Goal: Task Accomplishment & Management: Complete application form

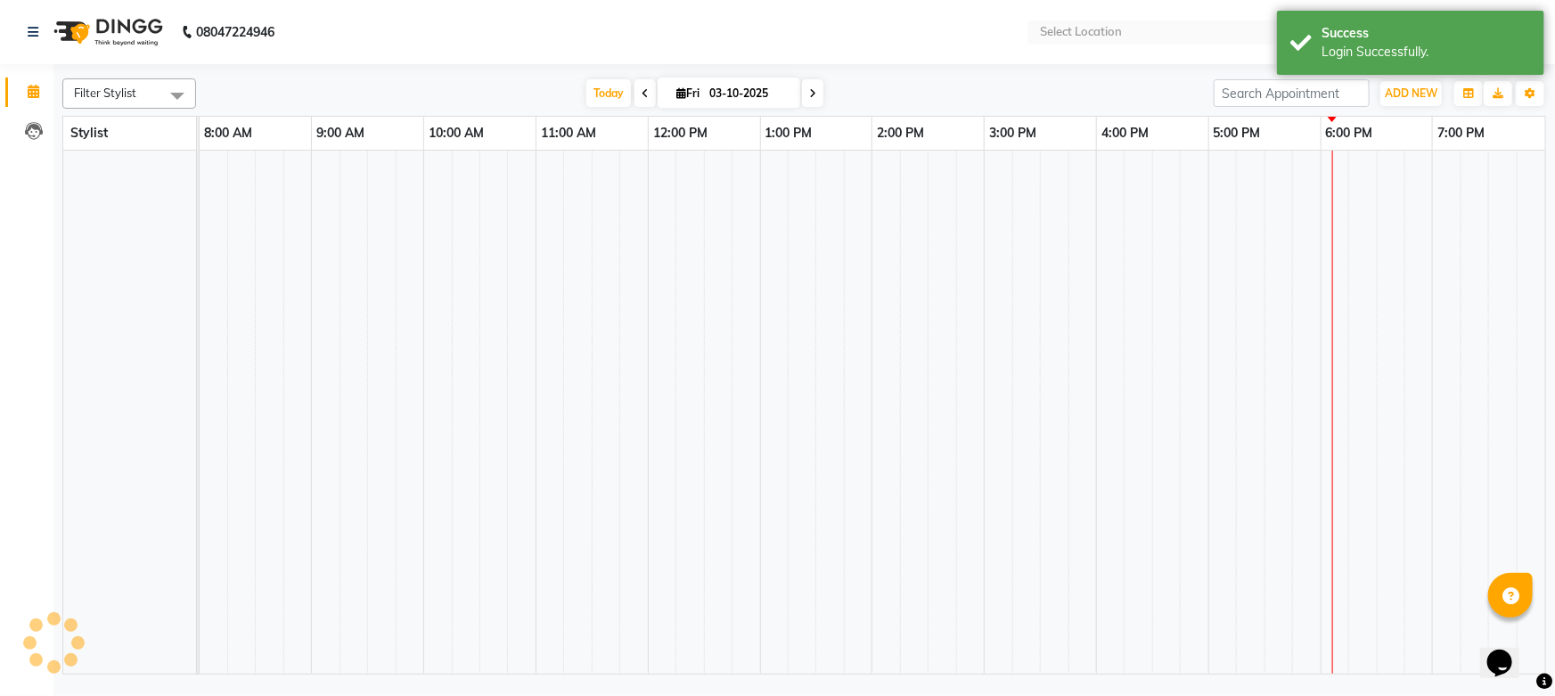
select select "en"
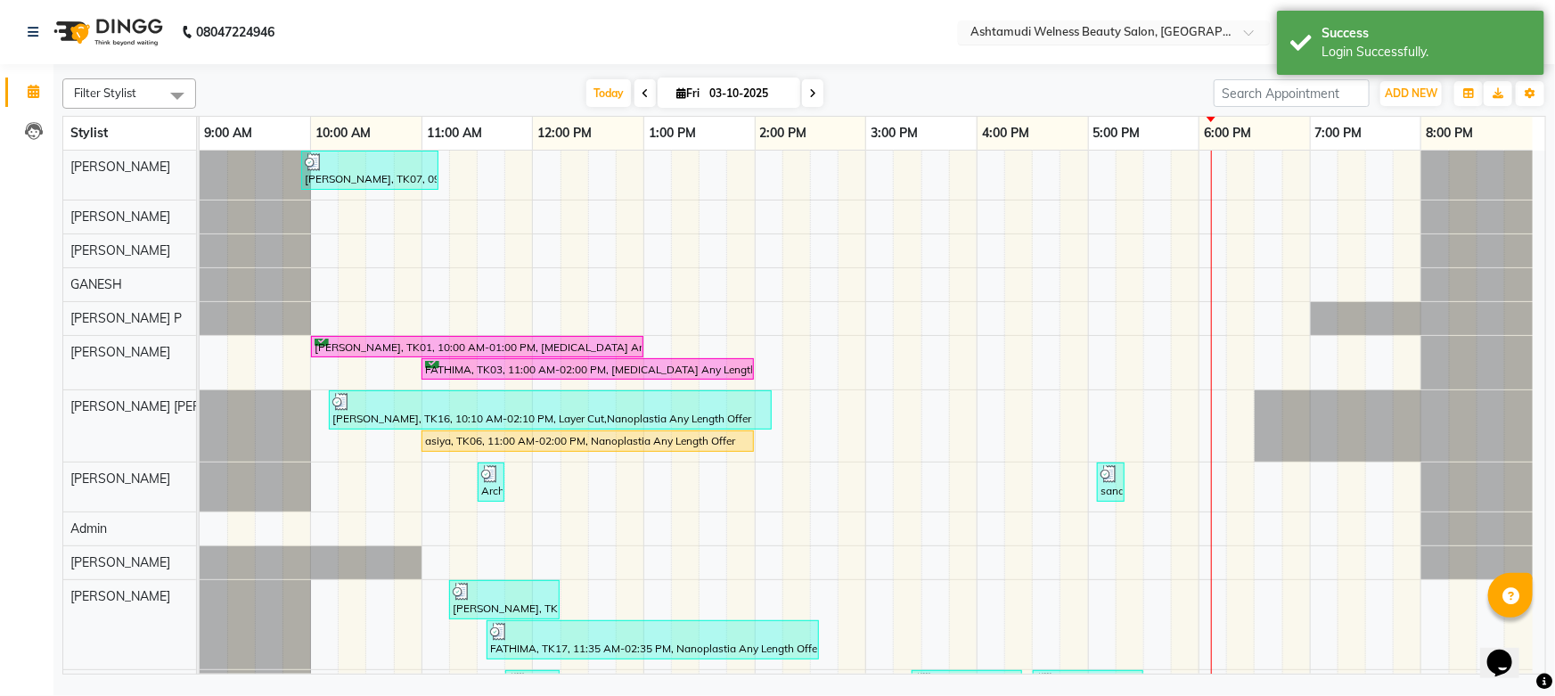
click at [1214, 24] on span "Ashtamudi Welness Beauty Salon, Chinnakkada" at bounding box center [1128, 31] width 315 height 14
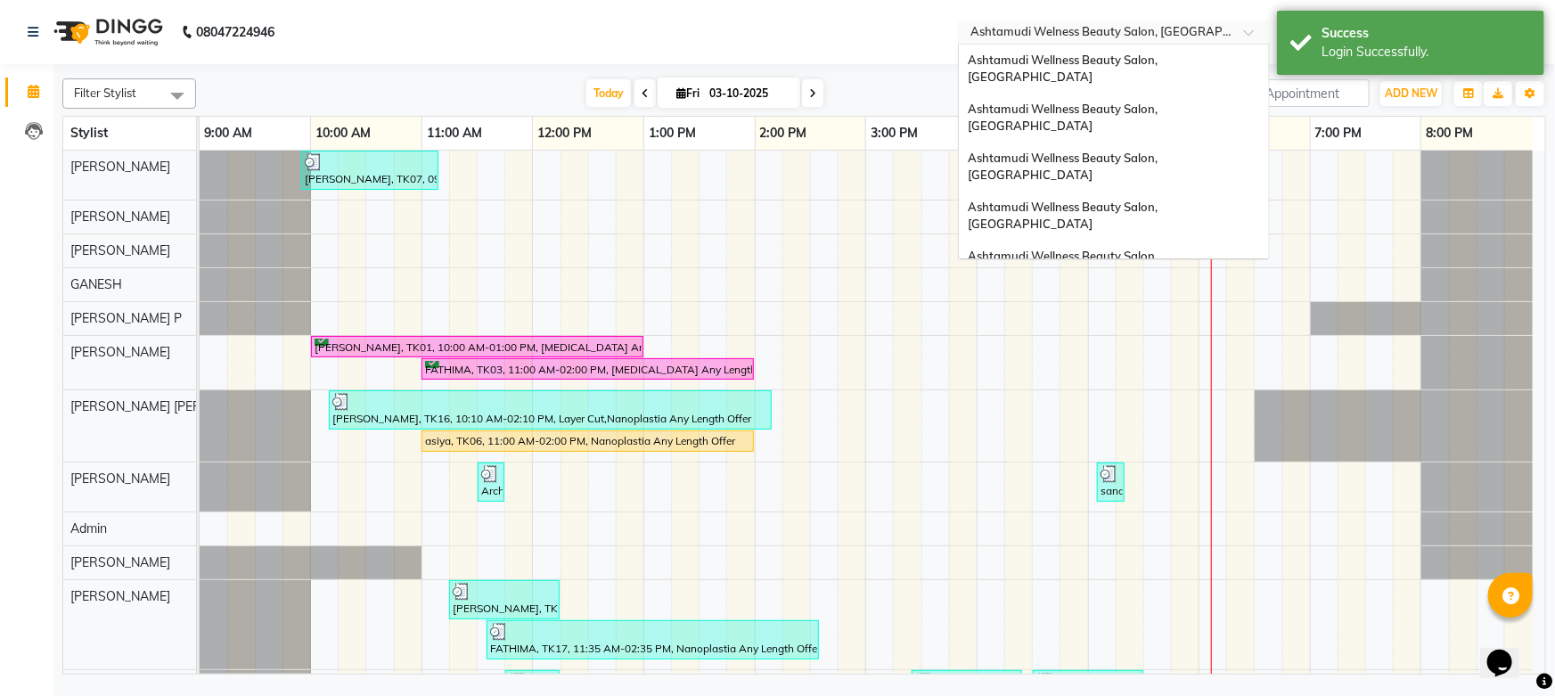
scroll to position [246, 0]
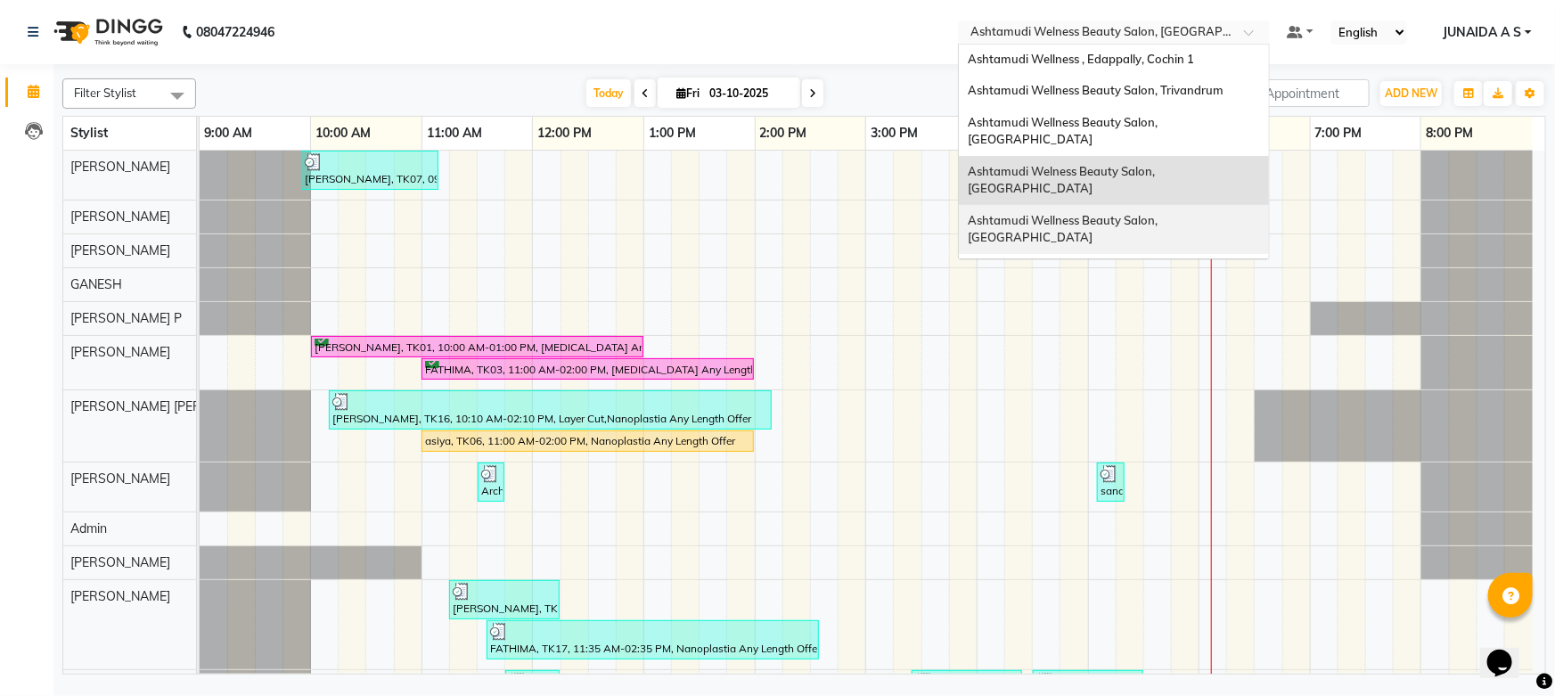
click at [1188, 205] on div "Ashtamudi Wellness Beauty Salon, Cochin" at bounding box center [1114, 229] width 310 height 49
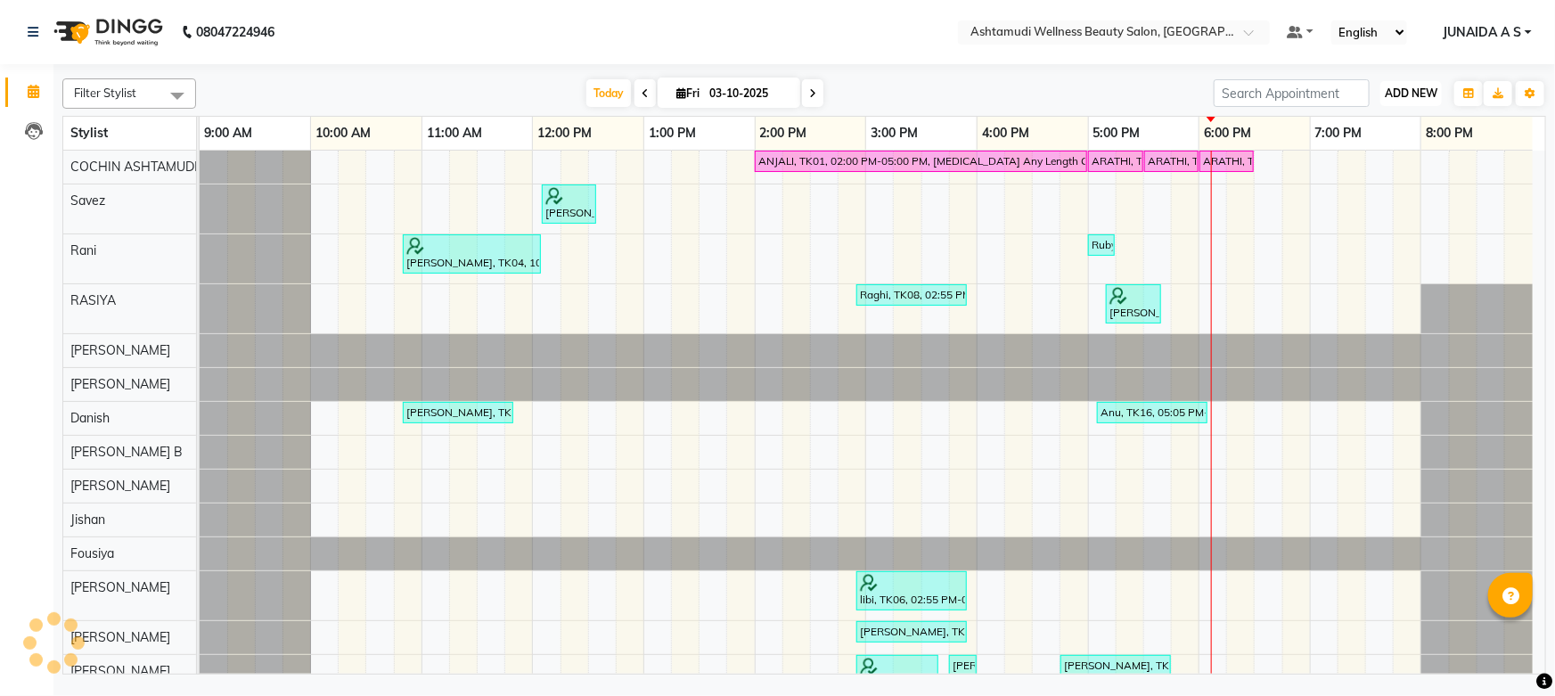
click at [1416, 96] on span "ADD NEW" at bounding box center [1411, 92] width 53 height 13
click at [1397, 127] on button "Add Appointment" at bounding box center [1371, 127] width 141 height 23
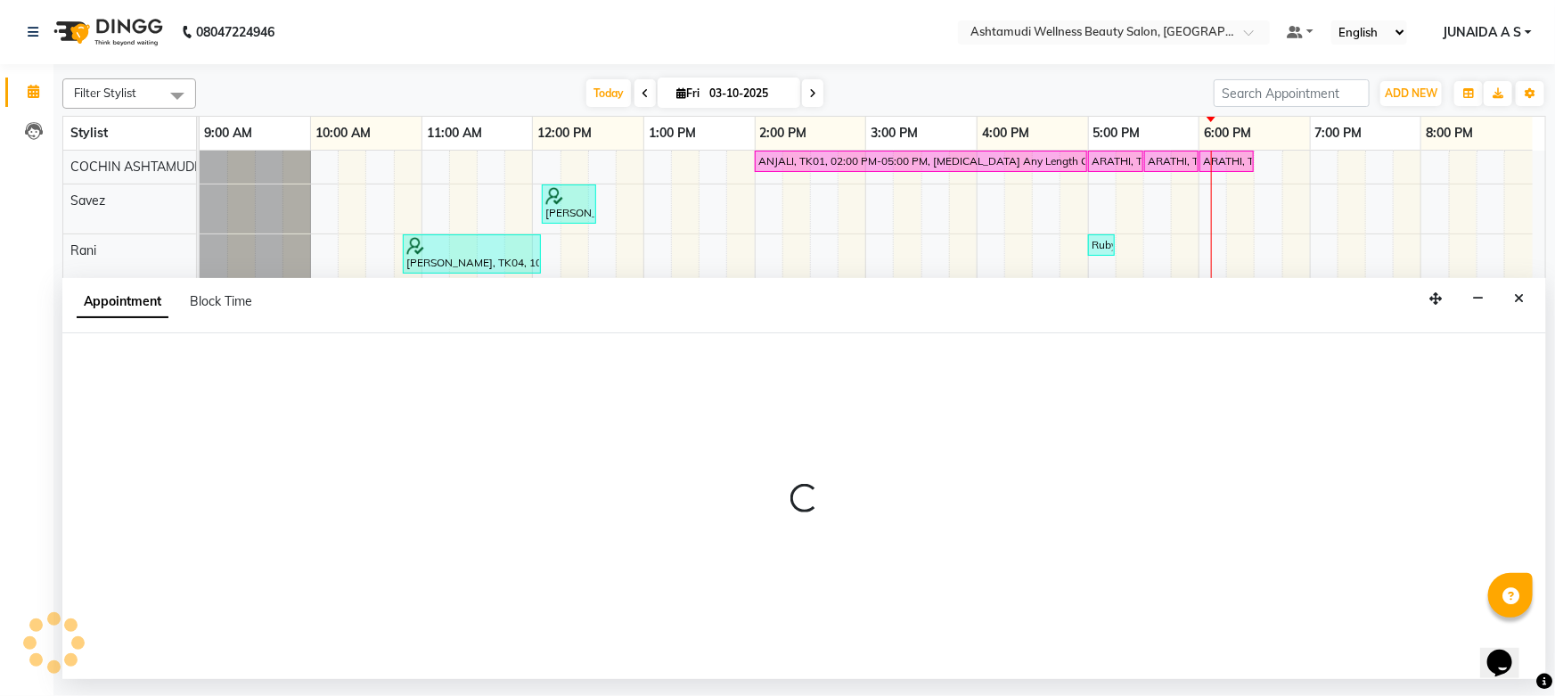
select select "600"
select select "tentative"
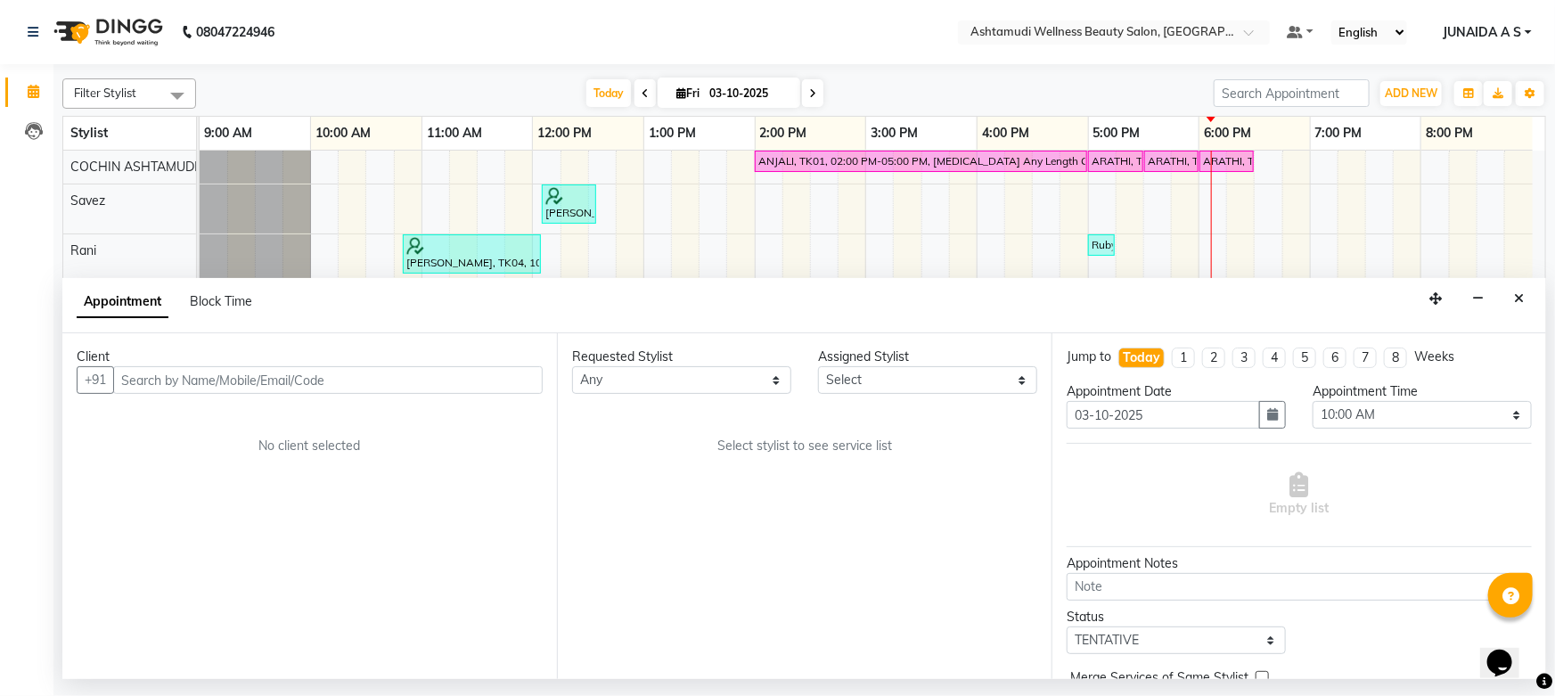
click at [272, 375] on input "text" at bounding box center [328, 380] width 430 height 28
type input "8289890812"
click at [492, 388] on button "Add Client" at bounding box center [506, 380] width 74 height 28
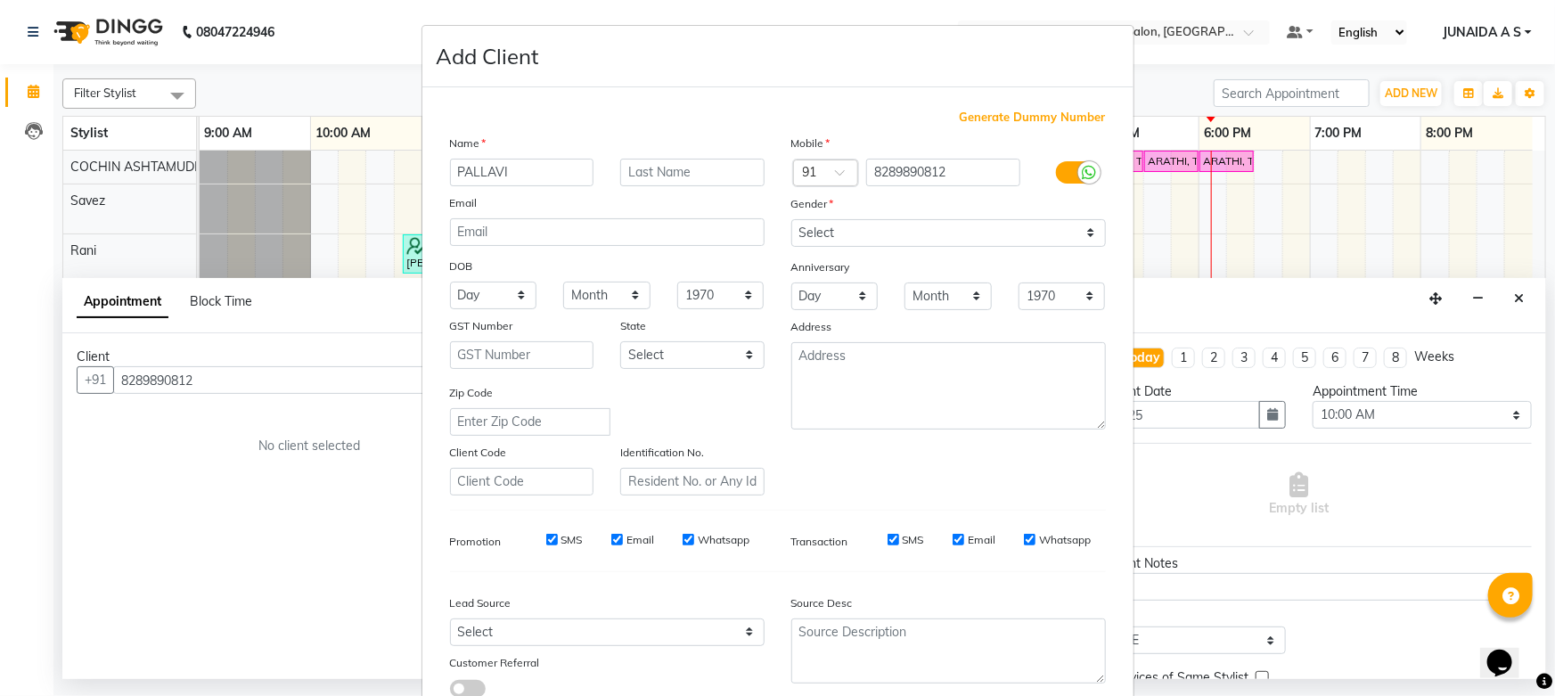
type input "PALLAVI"
click at [828, 219] on select "Select [DEMOGRAPHIC_DATA] [DEMOGRAPHIC_DATA] Other Prefer Not To Say" at bounding box center [948, 233] width 315 height 28
select select "[DEMOGRAPHIC_DATA]"
click at [791, 219] on select "Select [DEMOGRAPHIC_DATA] [DEMOGRAPHIC_DATA] Other Prefer Not To Say" at bounding box center [948, 233] width 315 height 28
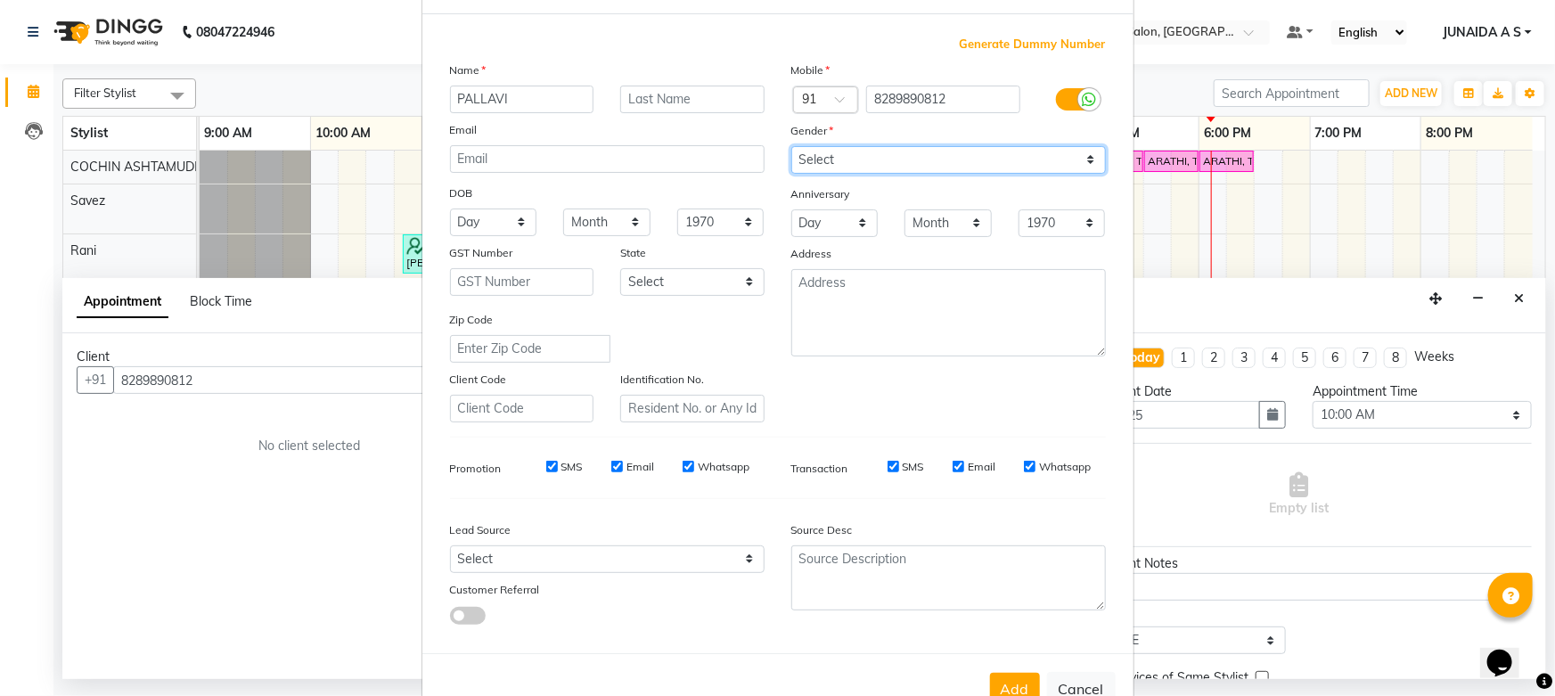
scroll to position [132, 0]
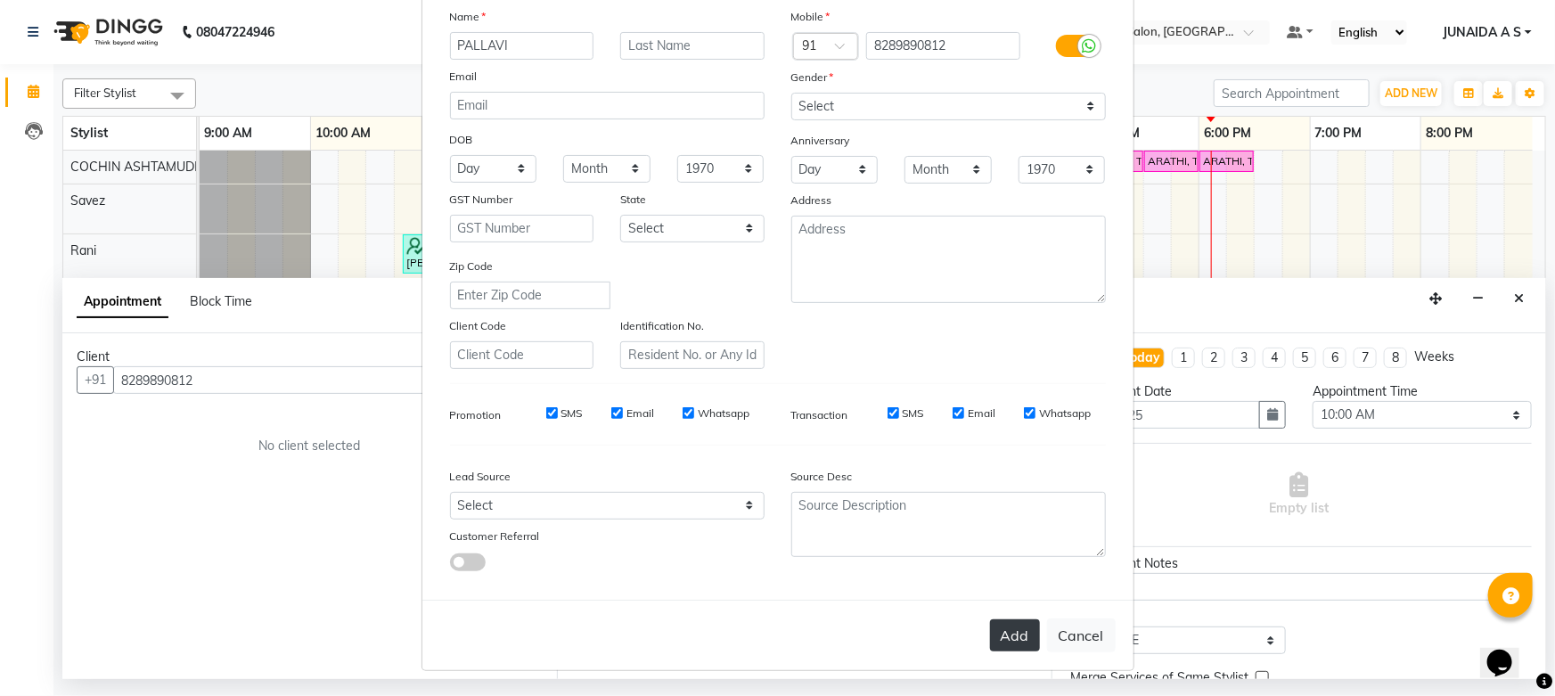
click at [1033, 645] on button "Add" at bounding box center [1015, 635] width 50 height 32
type input "82******12"
select select
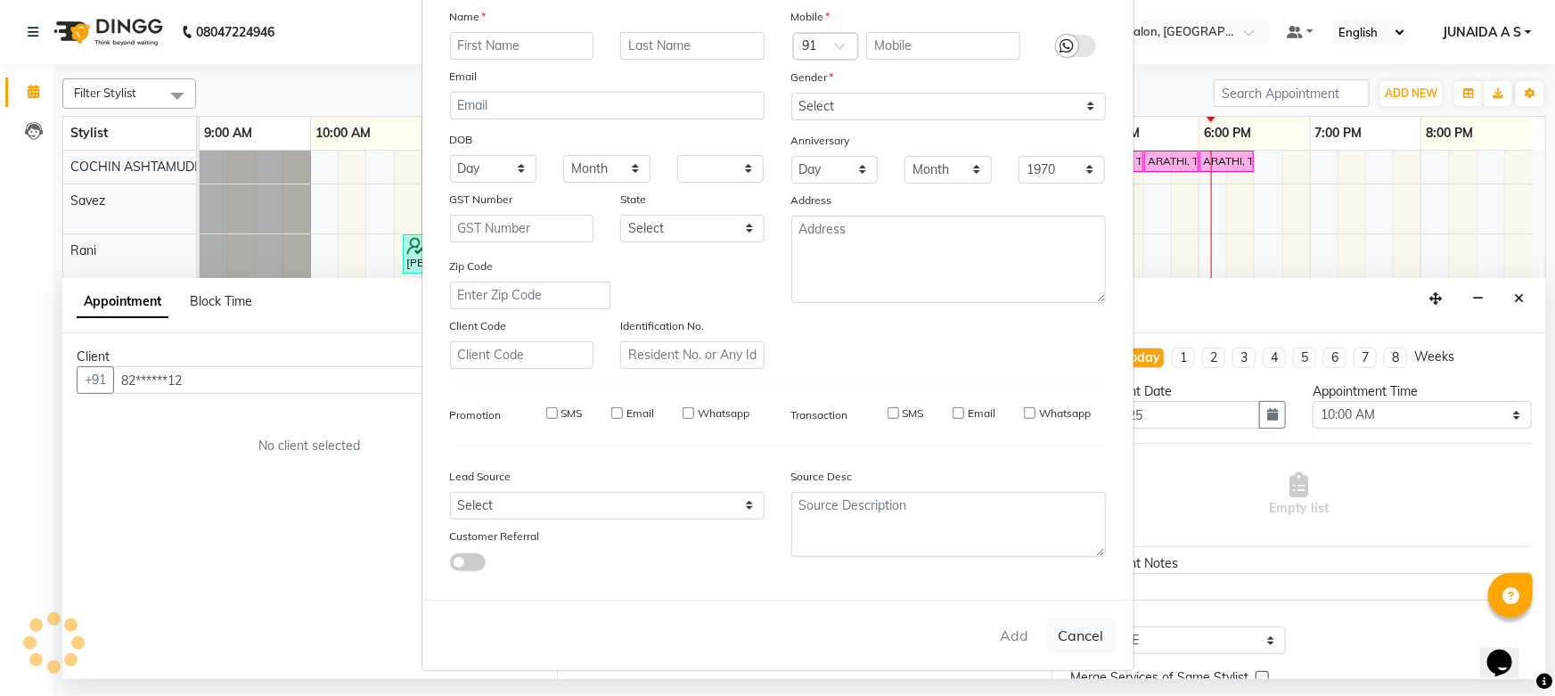
select select
checkbox input "false"
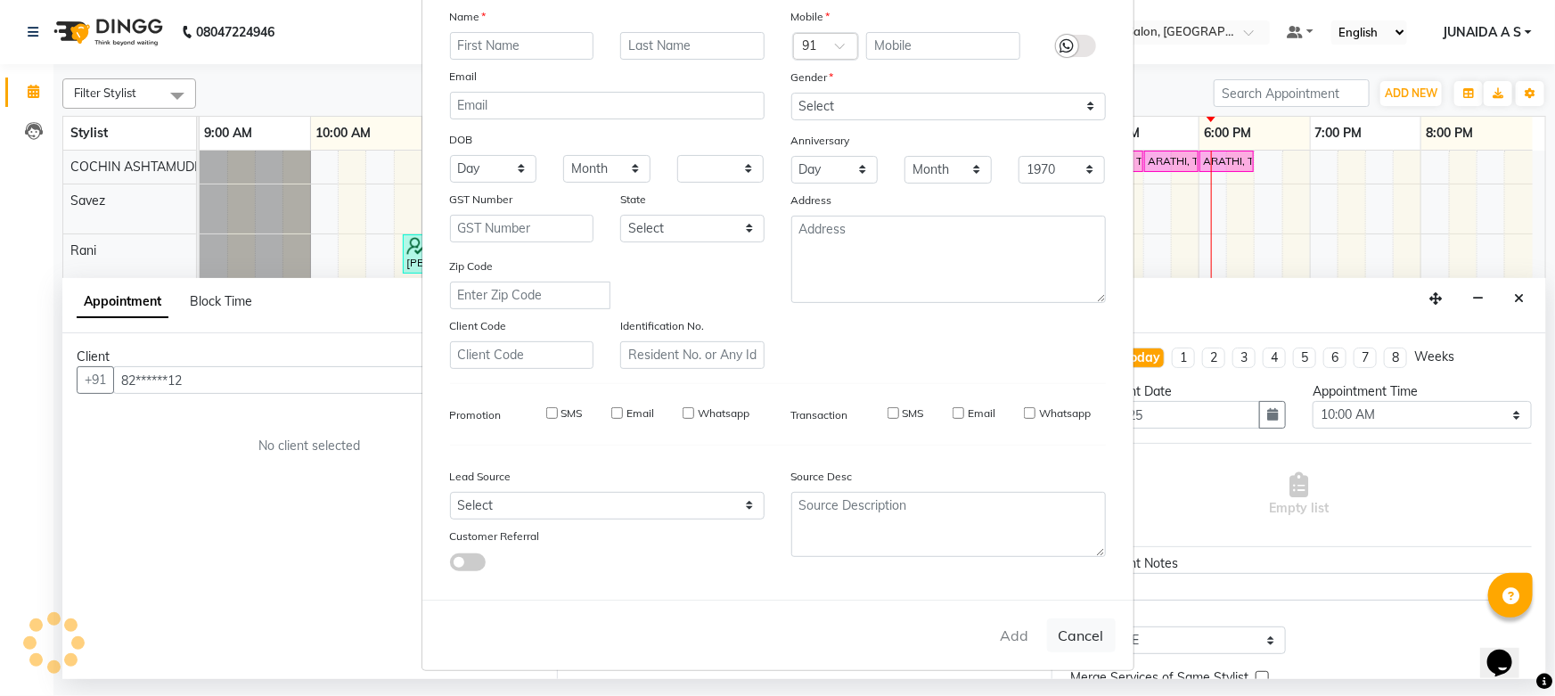
checkbox input "false"
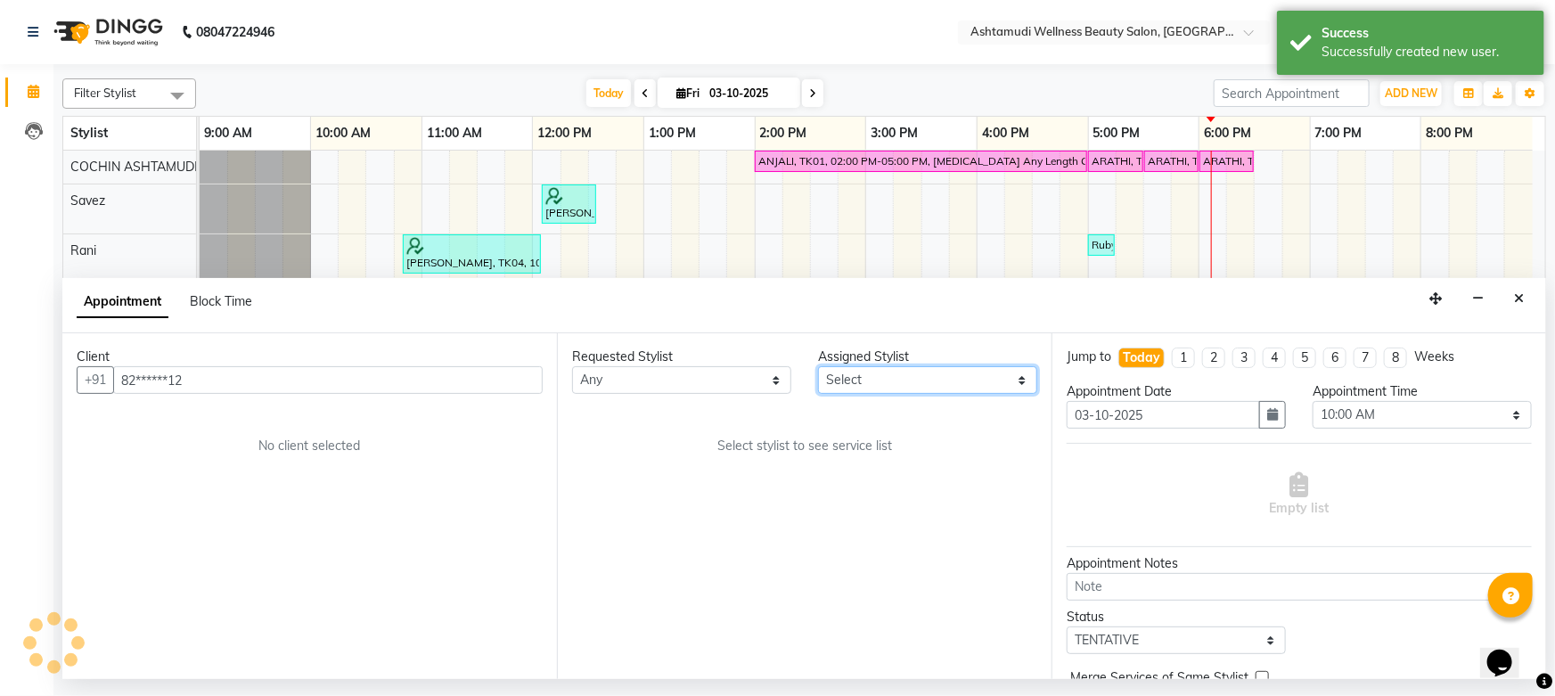
click at [944, 383] on select "Select Aiswarya B Ankith(URAJ) BINU MANGAR COCHIN ASHTAMUDI Danish Fousiya Jish…" at bounding box center [927, 380] width 219 height 28
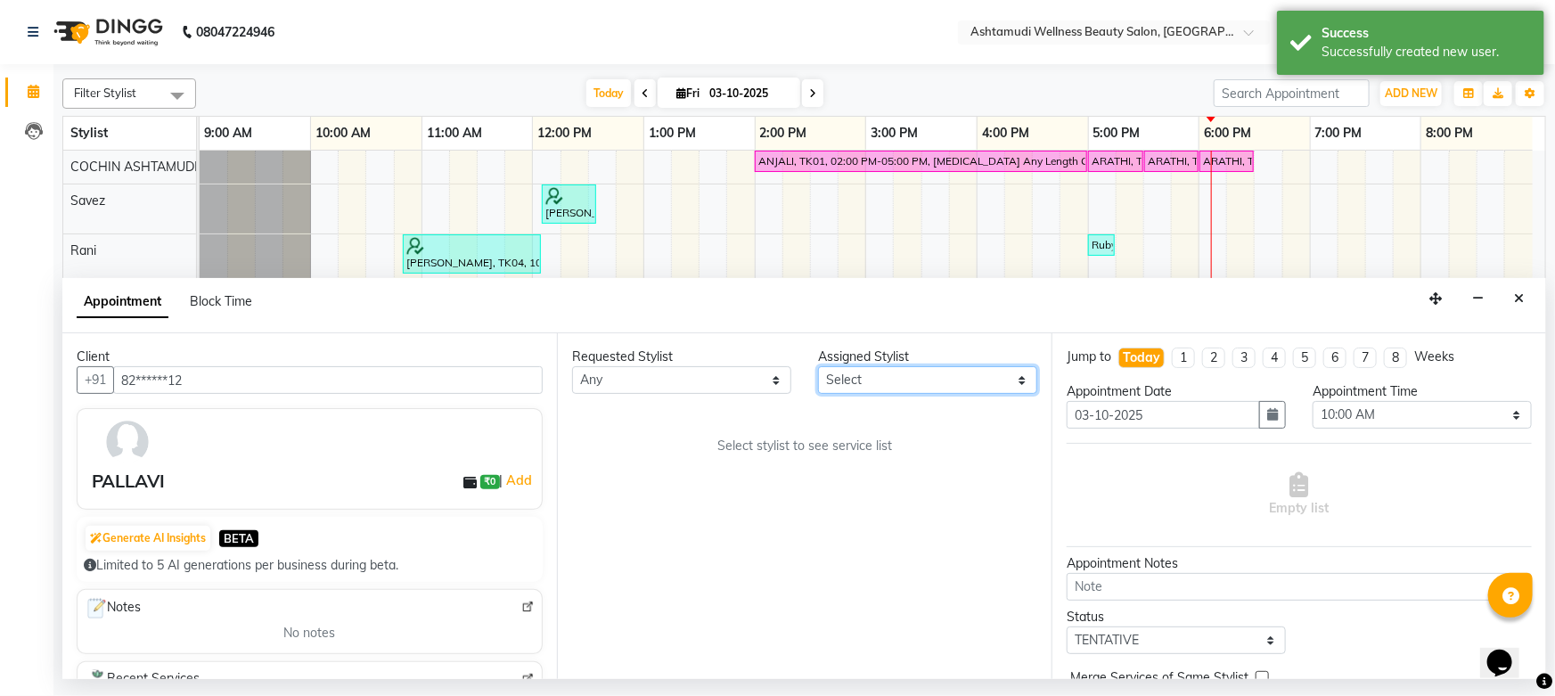
select select "27313"
click at [818, 366] on select "Select Aiswarya B Ankith(URAJ) BINU MANGAR COCHIN ASHTAMUDI Danish Fousiya Jish…" at bounding box center [927, 380] width 219 height 28
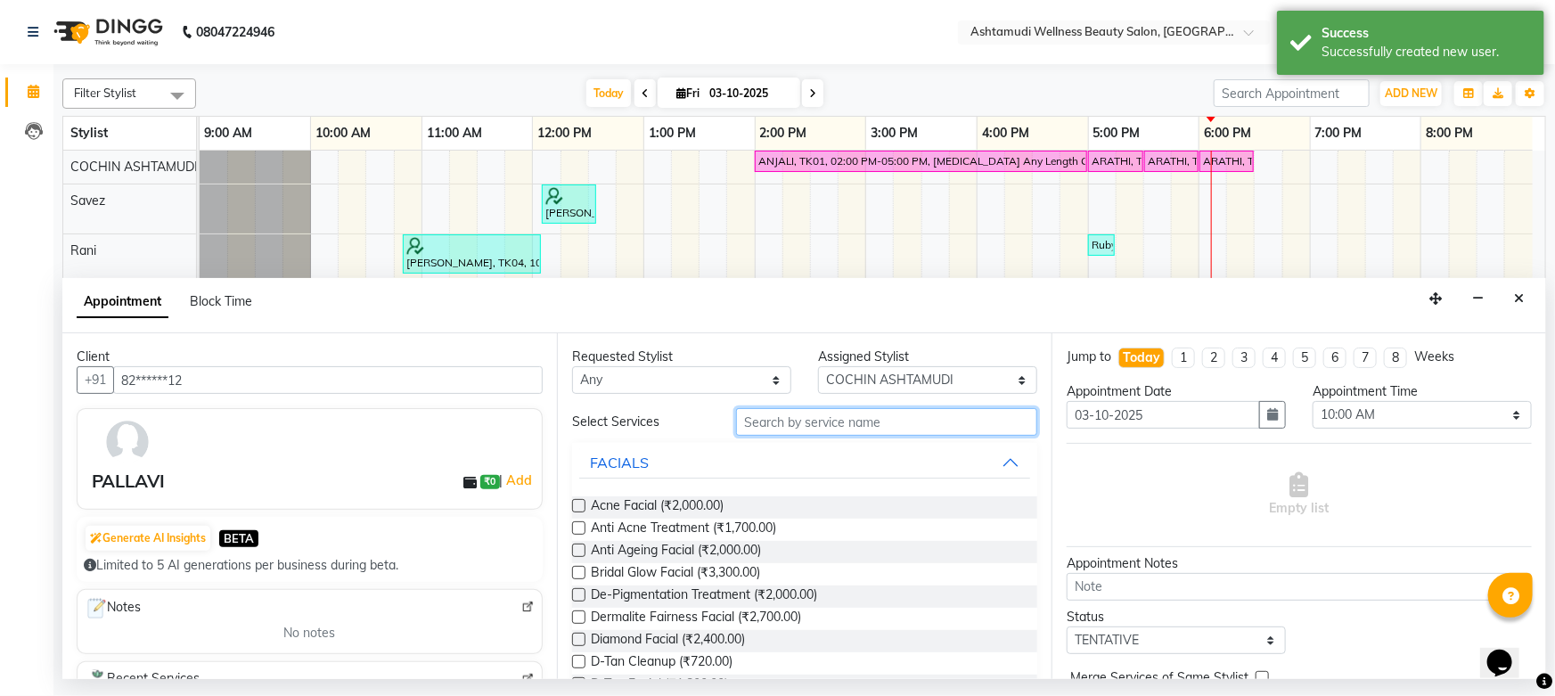
click at [824, 418] on input "text" at bounding box center [886, 422] width 301 height 28
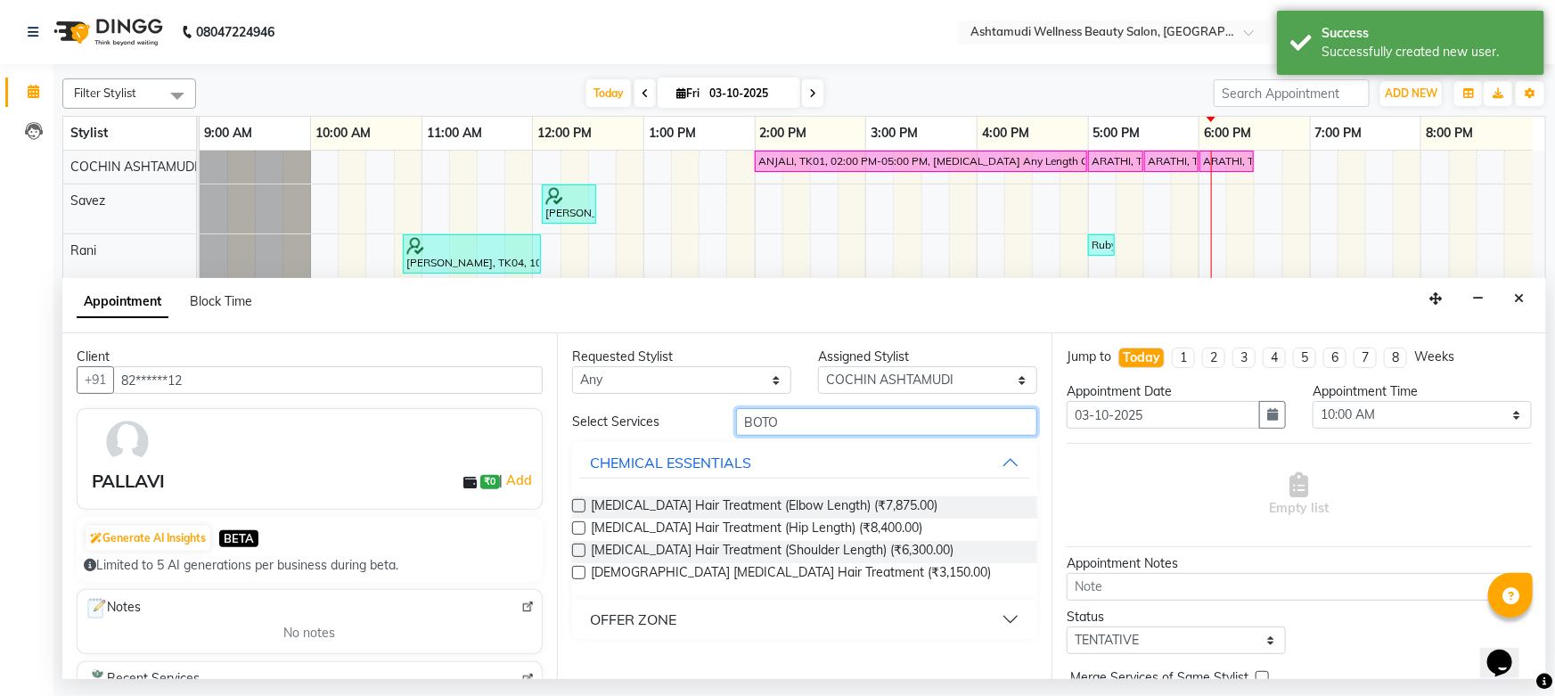
type input "BOTO"
click at [700, 623] on button "OFFER ZONE" at bounding box center [804, 619] width 451 height 32
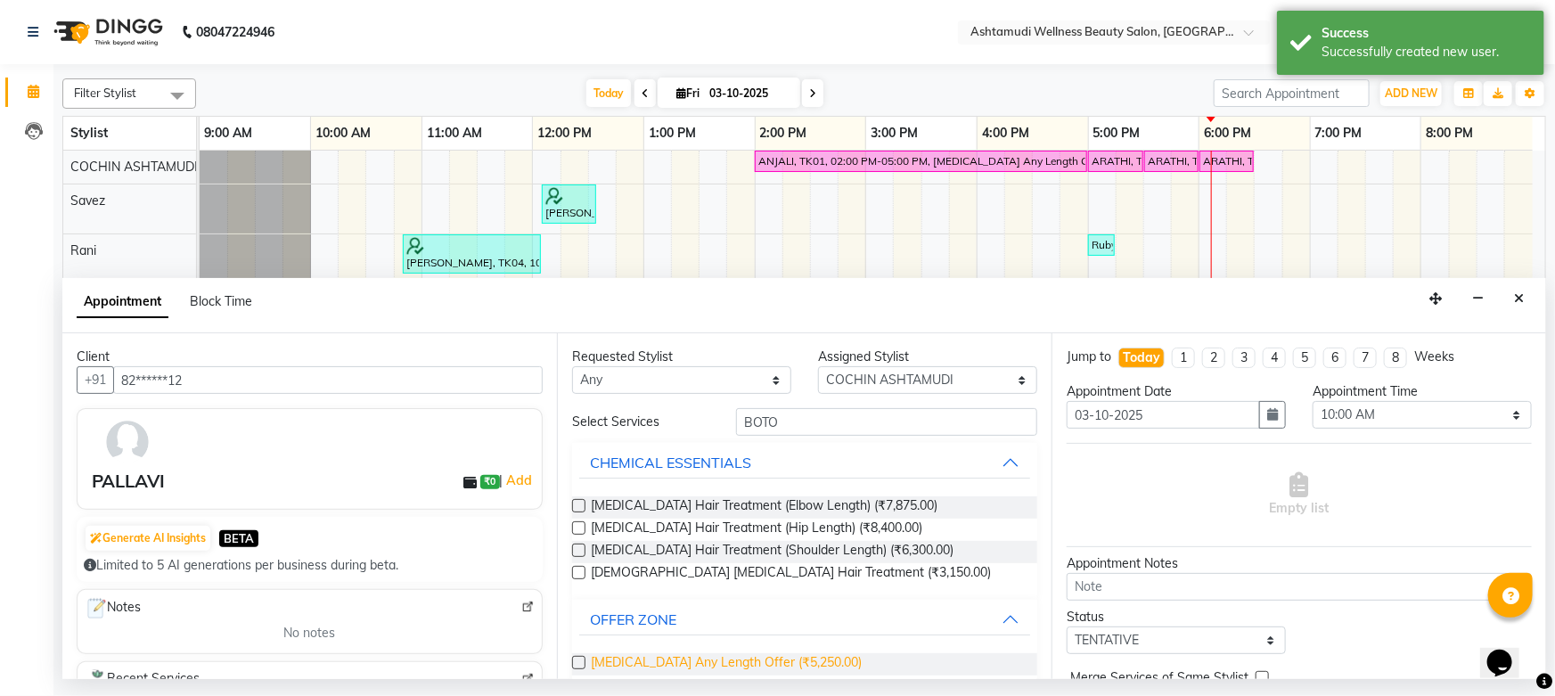
click at [684, 664] on span "Botox Any Length Offer (₹5,250.00)" at bounding box center [726, 664] width 271 height 22
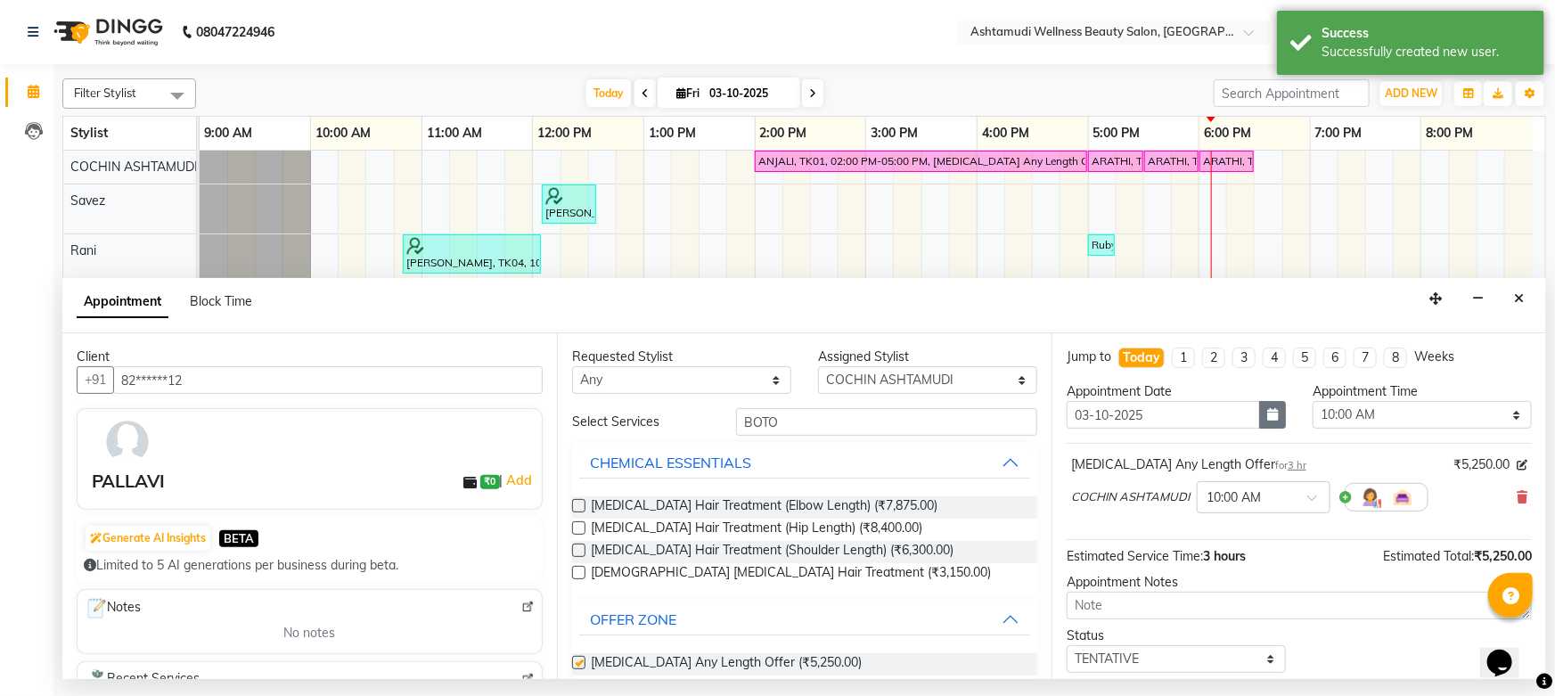
checkbox input "false"
click at [1272, 408] on icon "button" at bounding box center [1272, 414] width 11 height 12
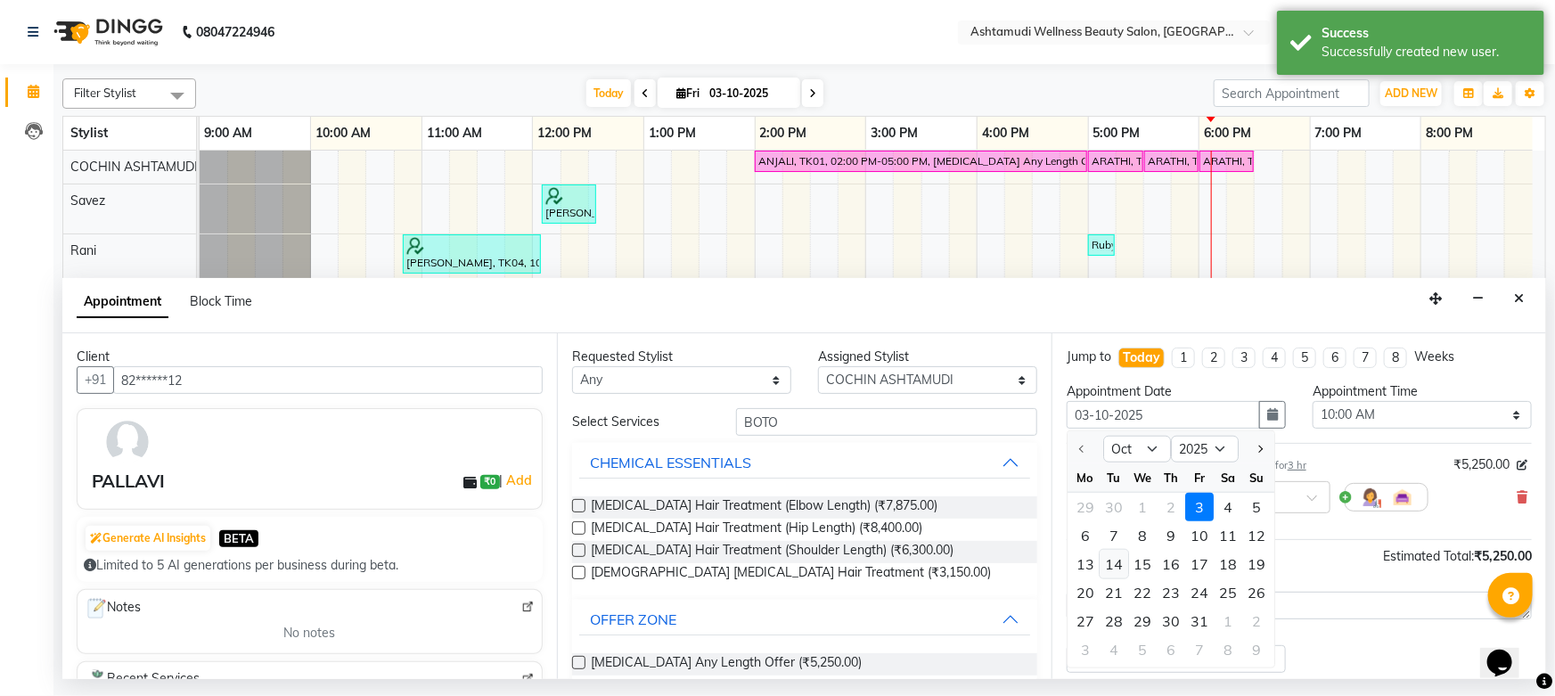
click at [1120, 566] on div "14" at bounding box center [1114, 564] width 29 height 29
type input "[DATE]"
select select "600"
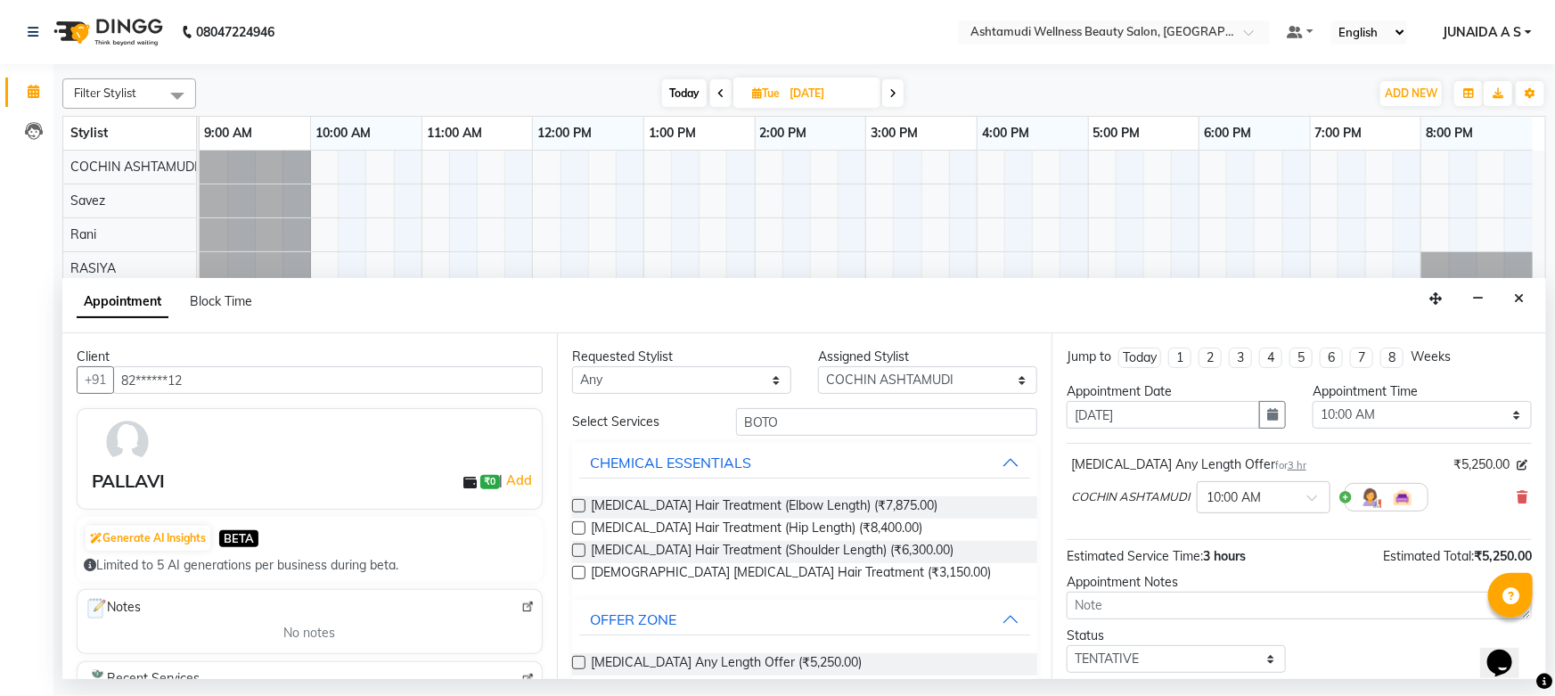
scroll to position [76, 0]
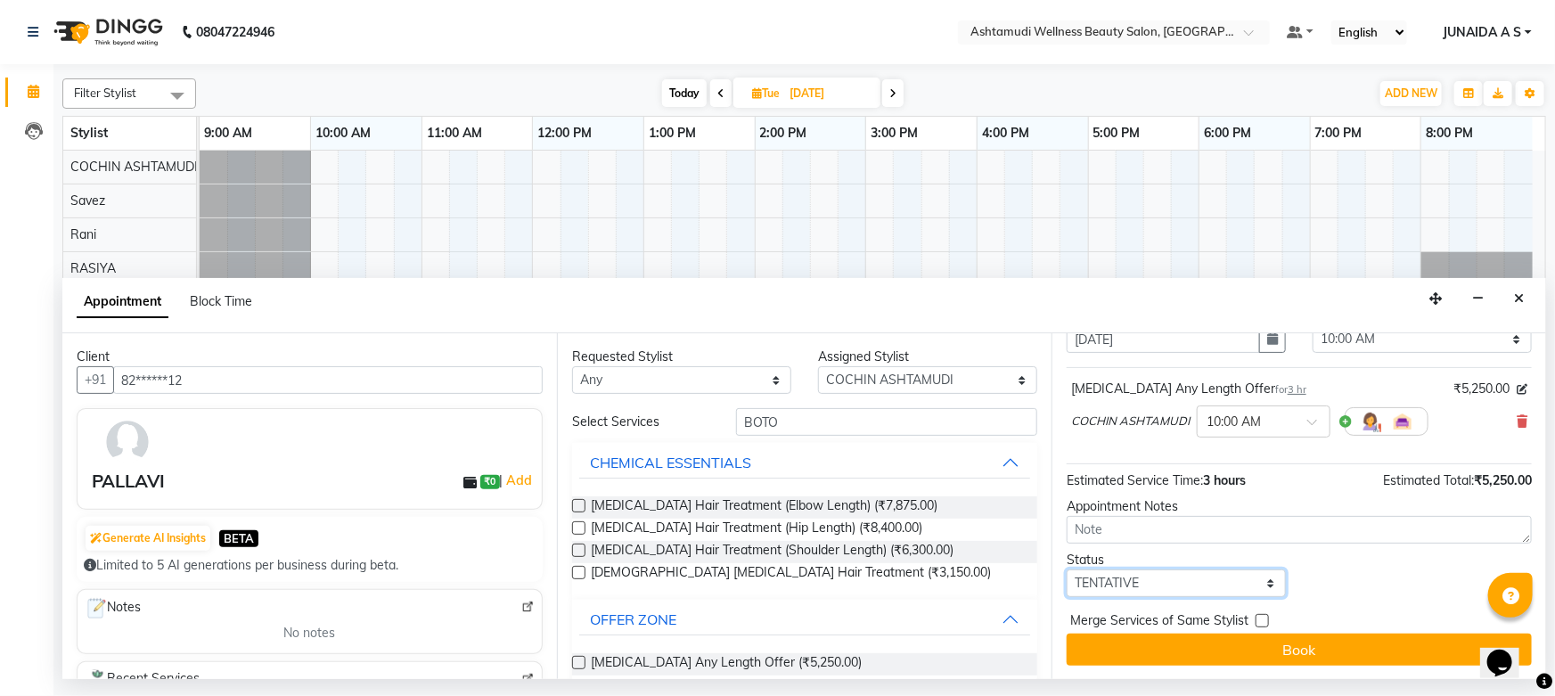
click at [1135, 579] on select "Select TENTATIVE CONFIRM UPCOMING" at bounding box center [1176, 584] width 219 height 28
select select "confirm booking"
click at [1067, 570] on select "Select TENTATIVE CONFIRM UPCOMING" at bounding box center [1176, 584] width 219 height 28
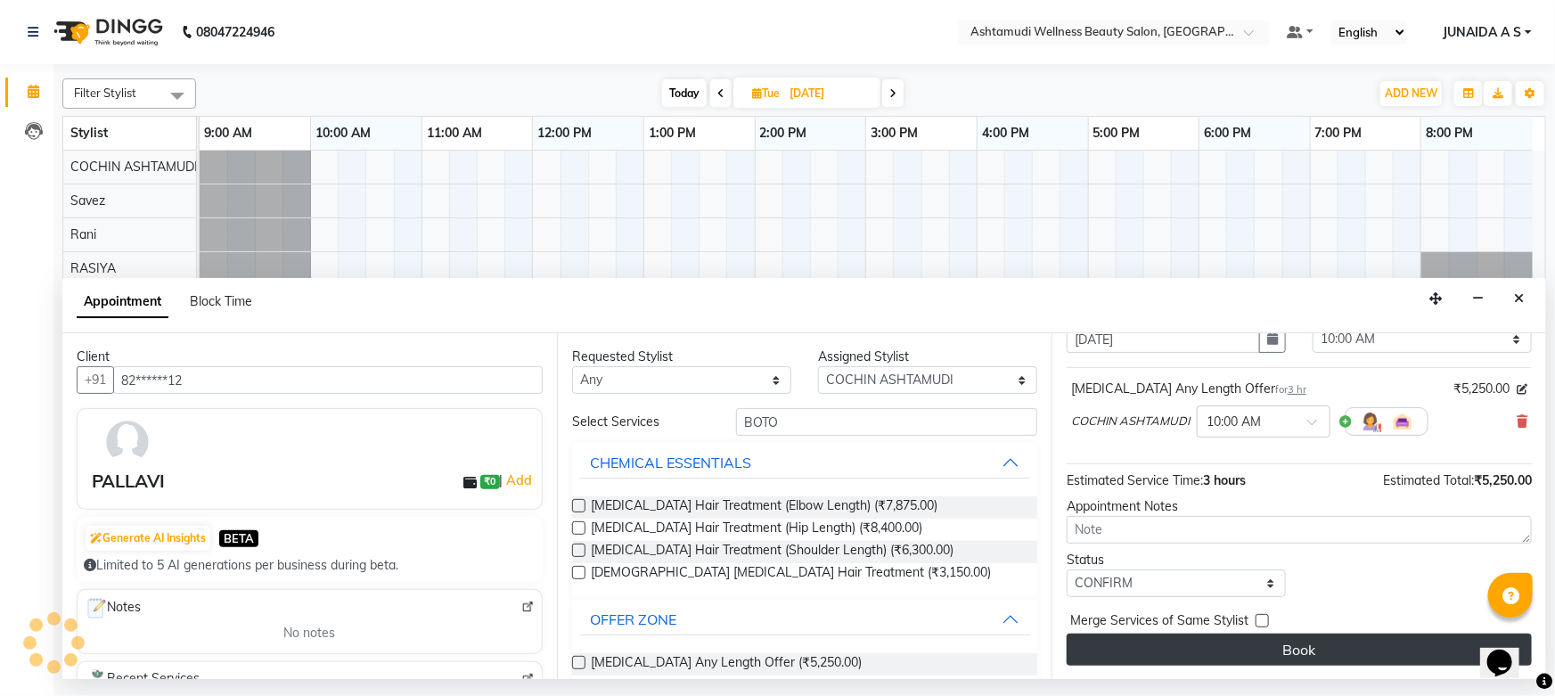
click at [1165, 651] on button "Book" at bounding box center [1299, 650] width 465 height 32
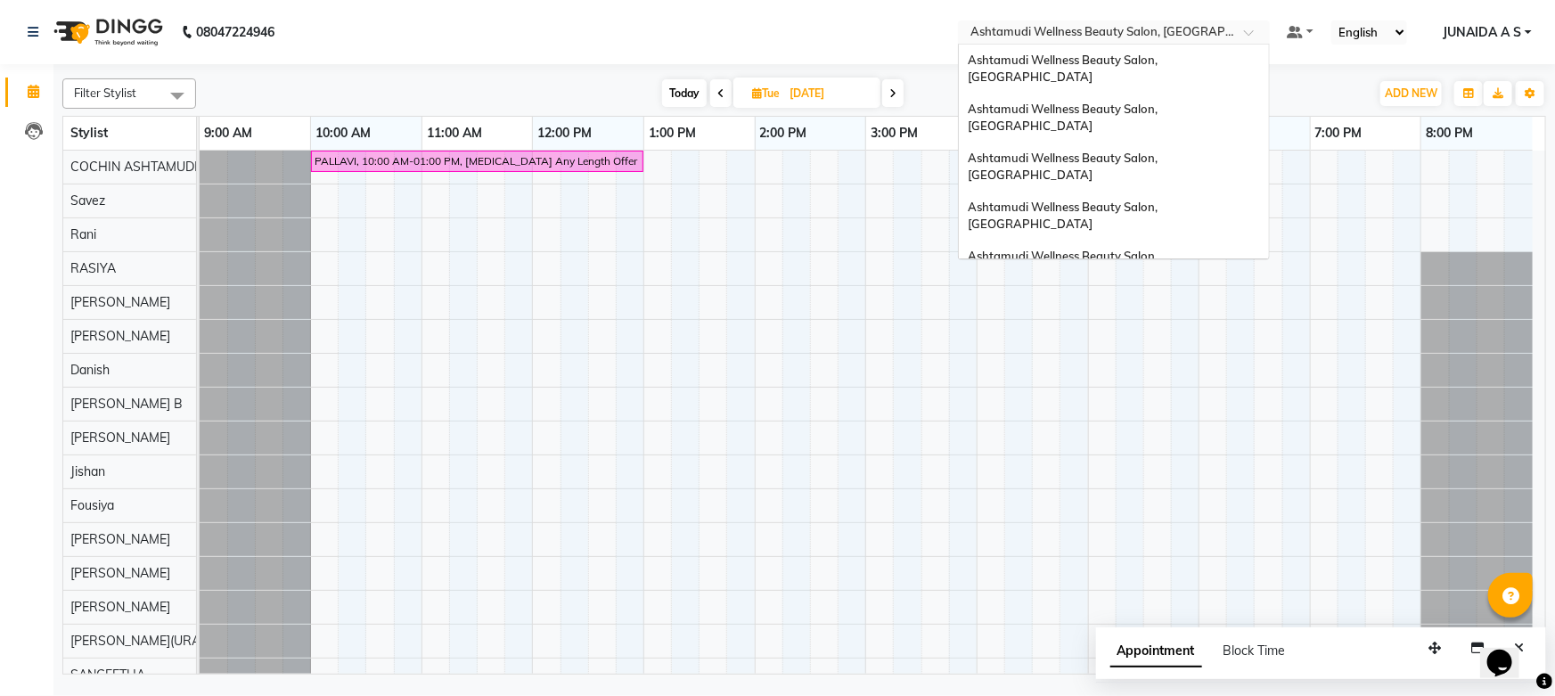
click at [1181, 36] on input "text" at bounding box center [1096, 34] width 258 height 18
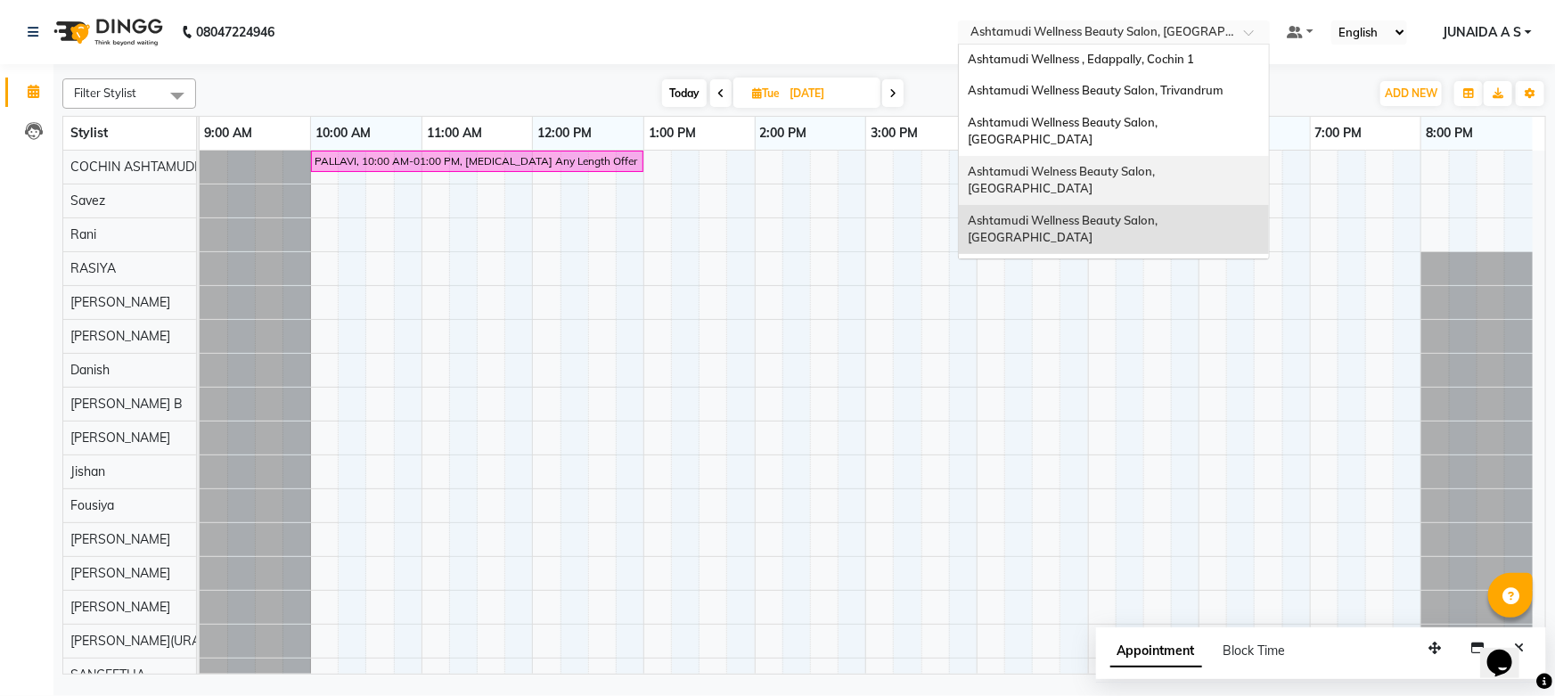
click at [1158, 164] on span "Ashtamudi Welness Beauty Salon, Chinnakkada" at bounding box center [1063, 180] width 190 height 32
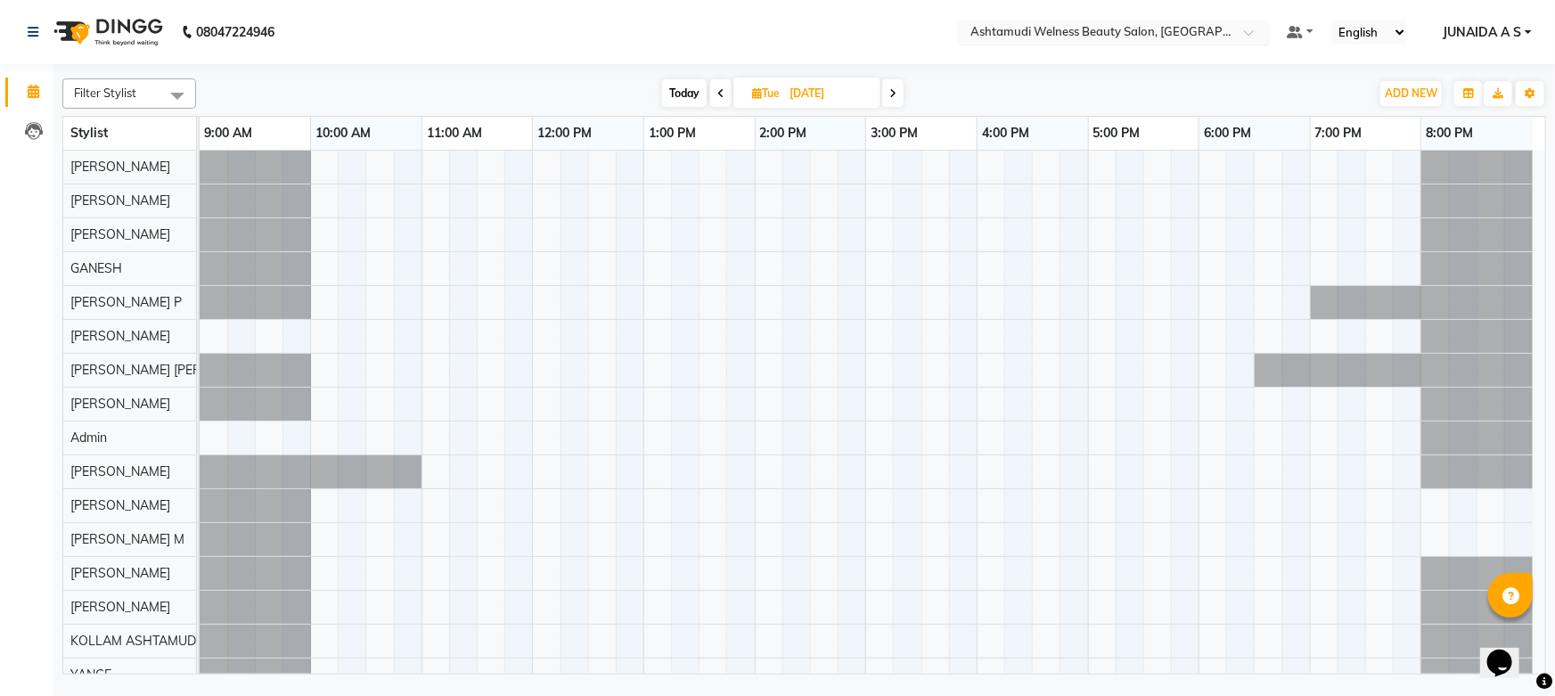
click at [1233, 29] on div at bounding box center [1114, 34] width 312 height 18
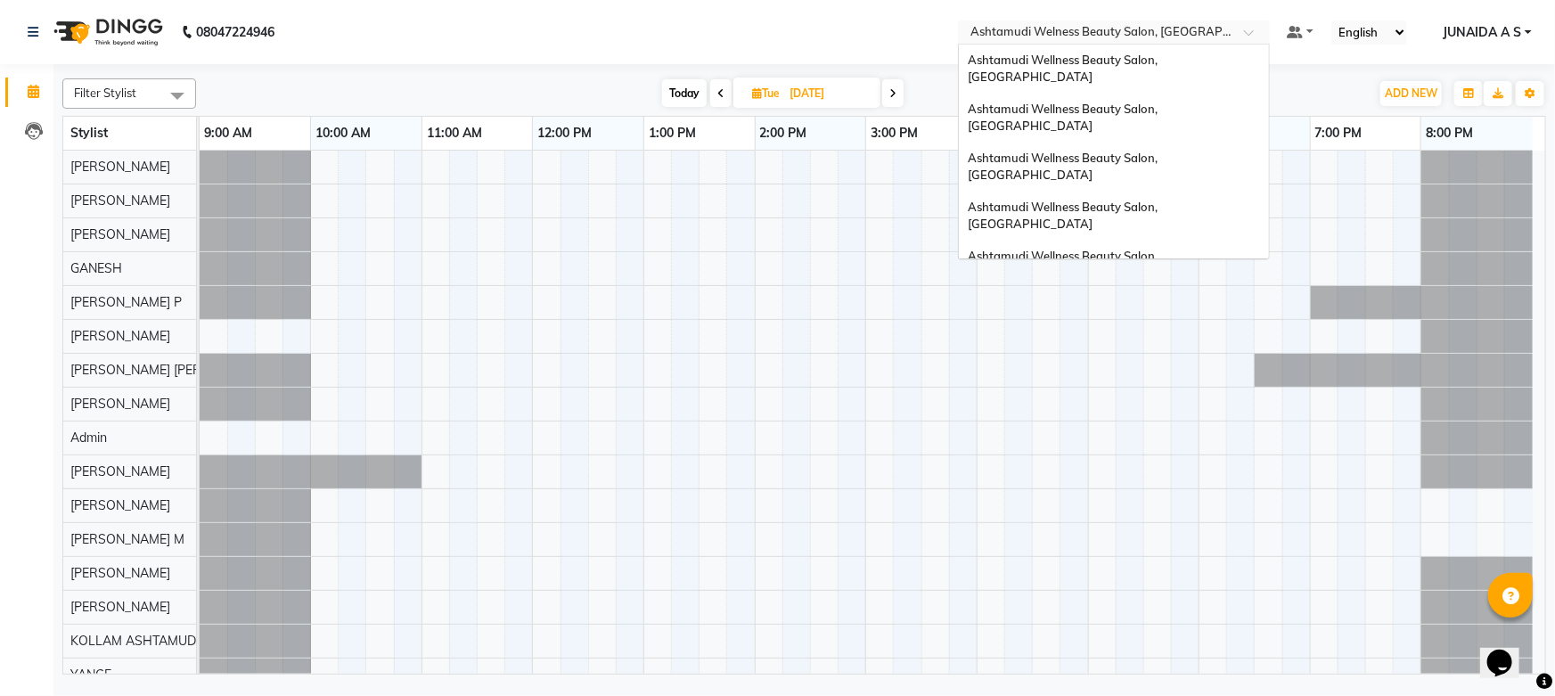
scroll to position [246, 0]
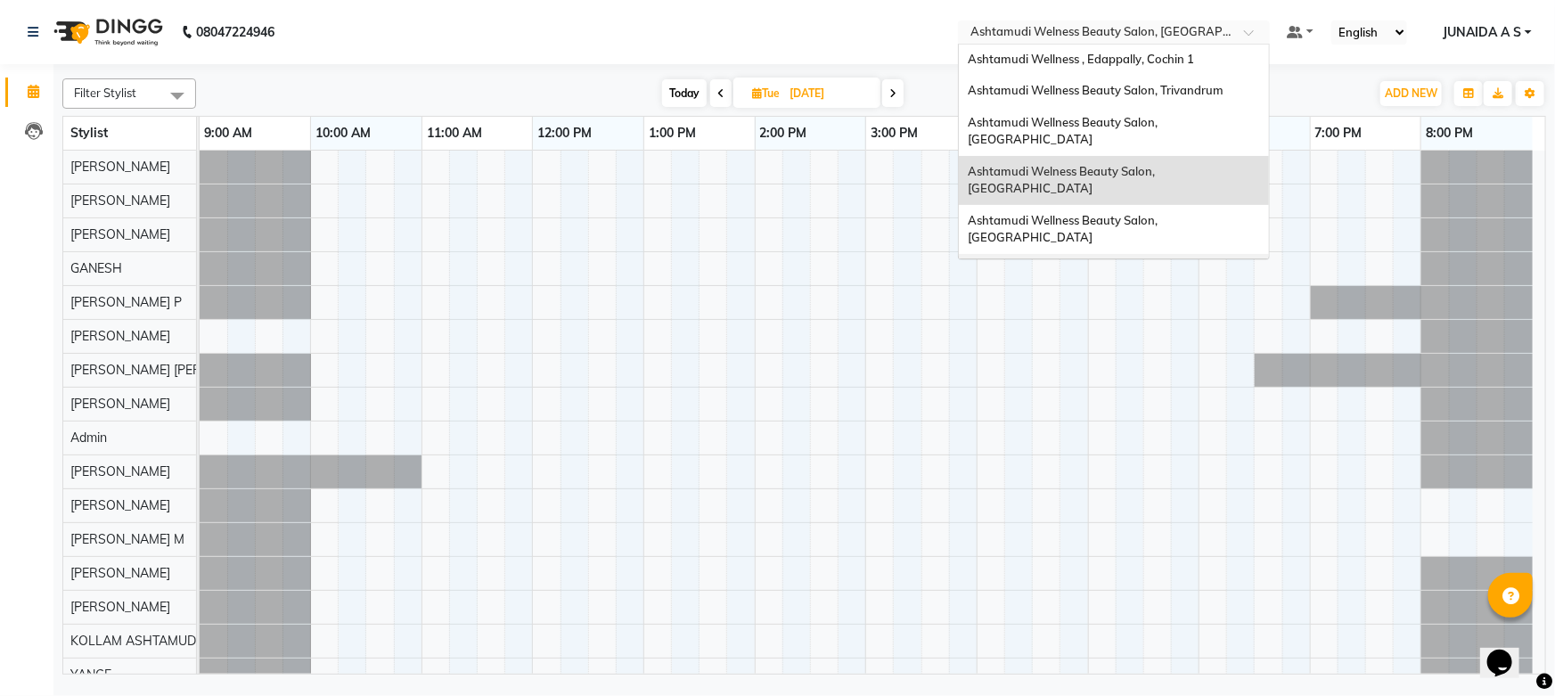
click at [1203, 254] on div "Ashtamudi Wellness Beauty Salon, [GEOGRAPHIC_DATA]" at bounding box center [1114, 278] width 310 height 49
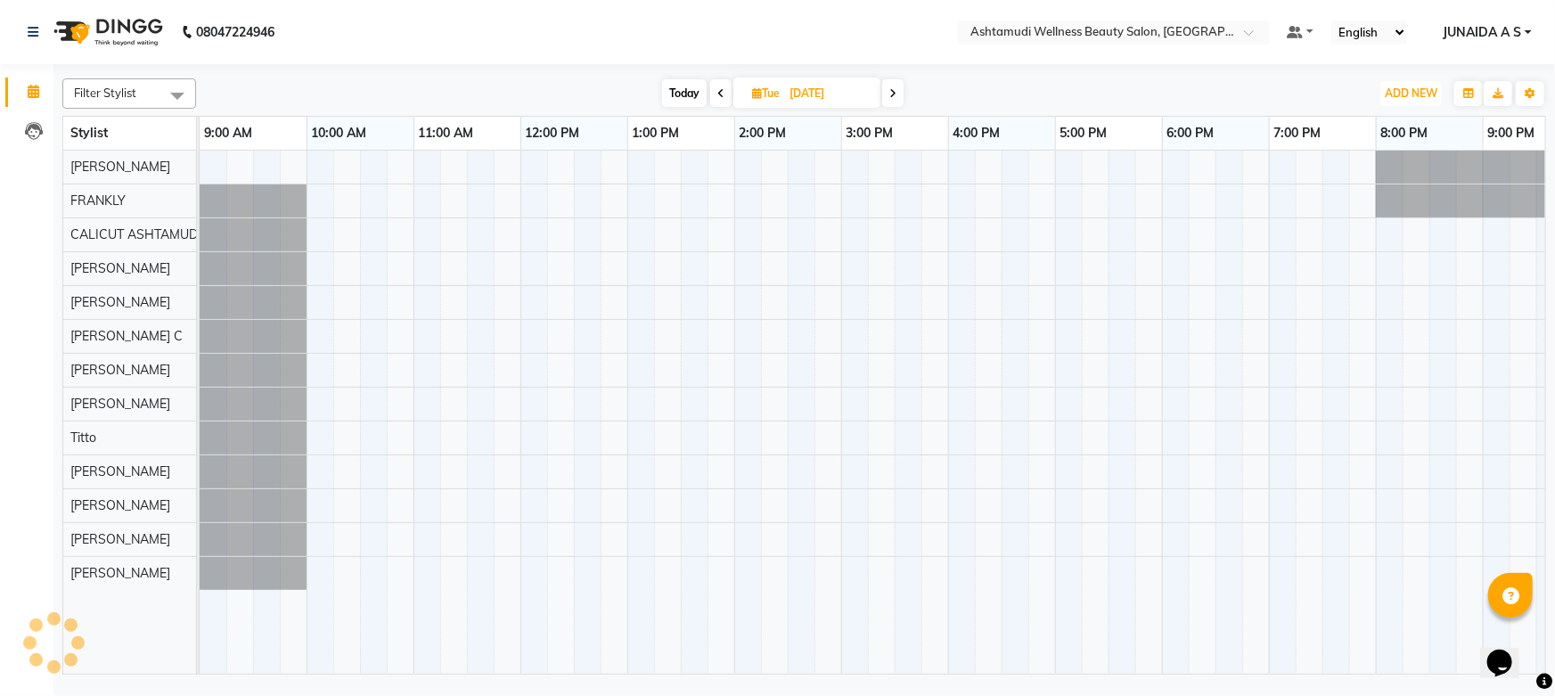
click at [1411, 86] on span "ADD NEW" at bounding box center [1411, 92] width 53 height 13
click at [1407, 135] on button "Add Appointment" at bounding box center [1371, 127] width 141 height 23
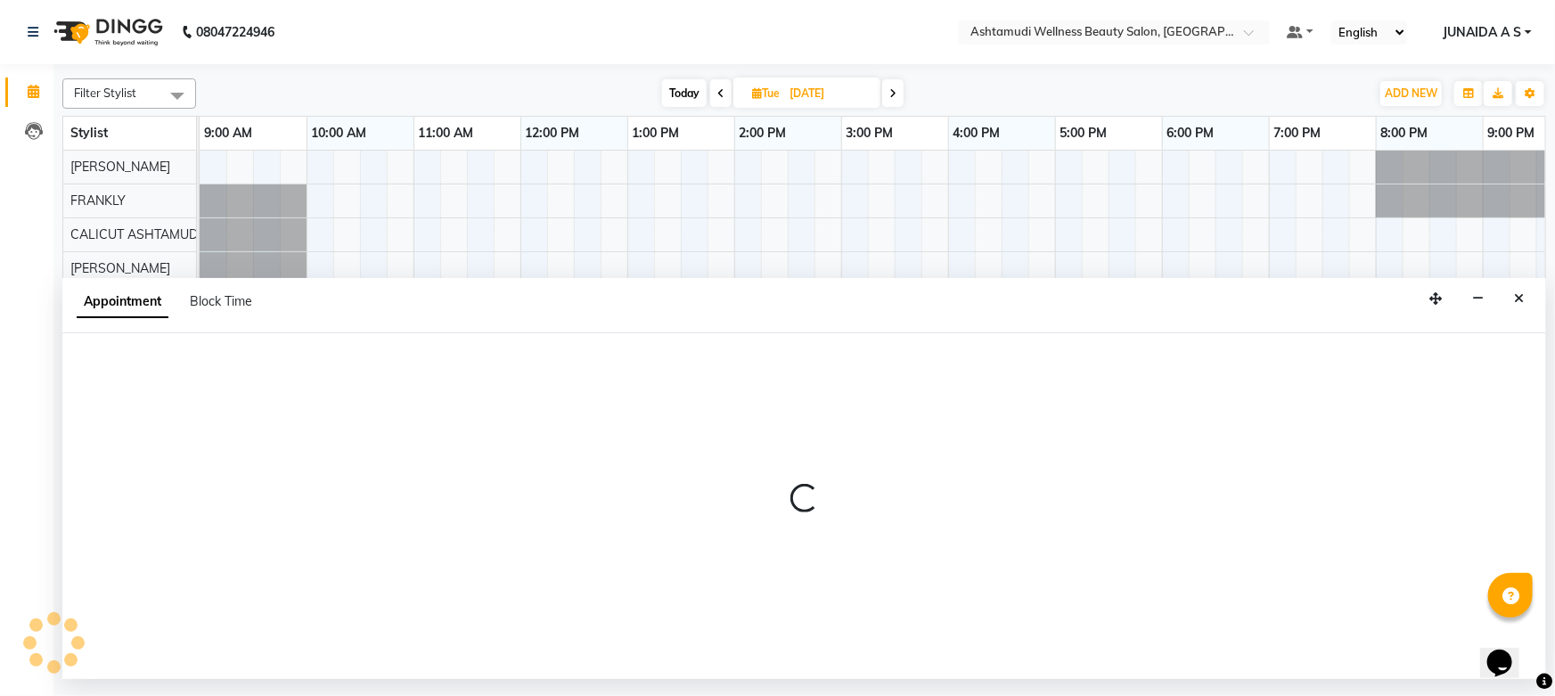
select select "tentative"
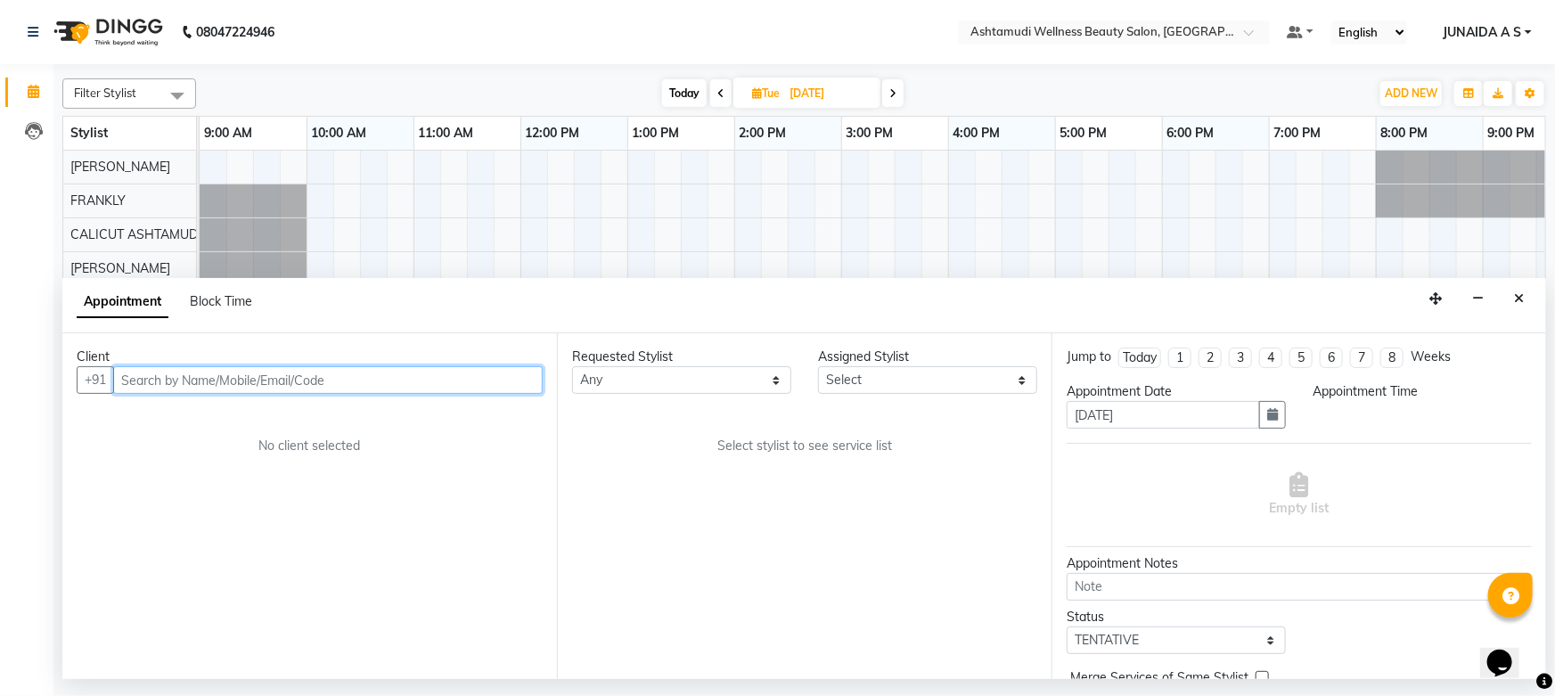
select select "600"
click at [312, 375] on input "text" at bounding box center [328, 380] width 430 height 28
paste input "8593941626"
type input "8593941626"
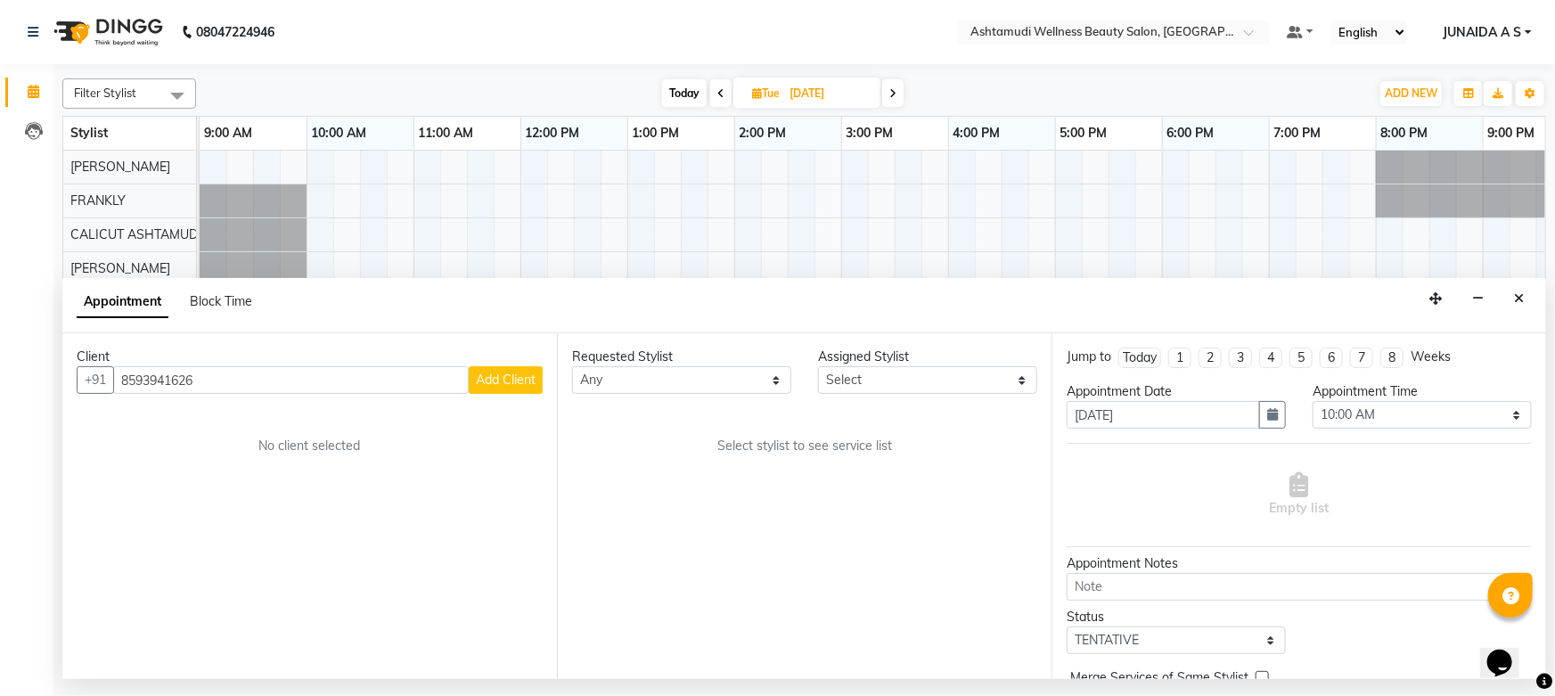
click at [493, 386] on span "Add Client" at bounding box center [506, 380] width 60 height 16
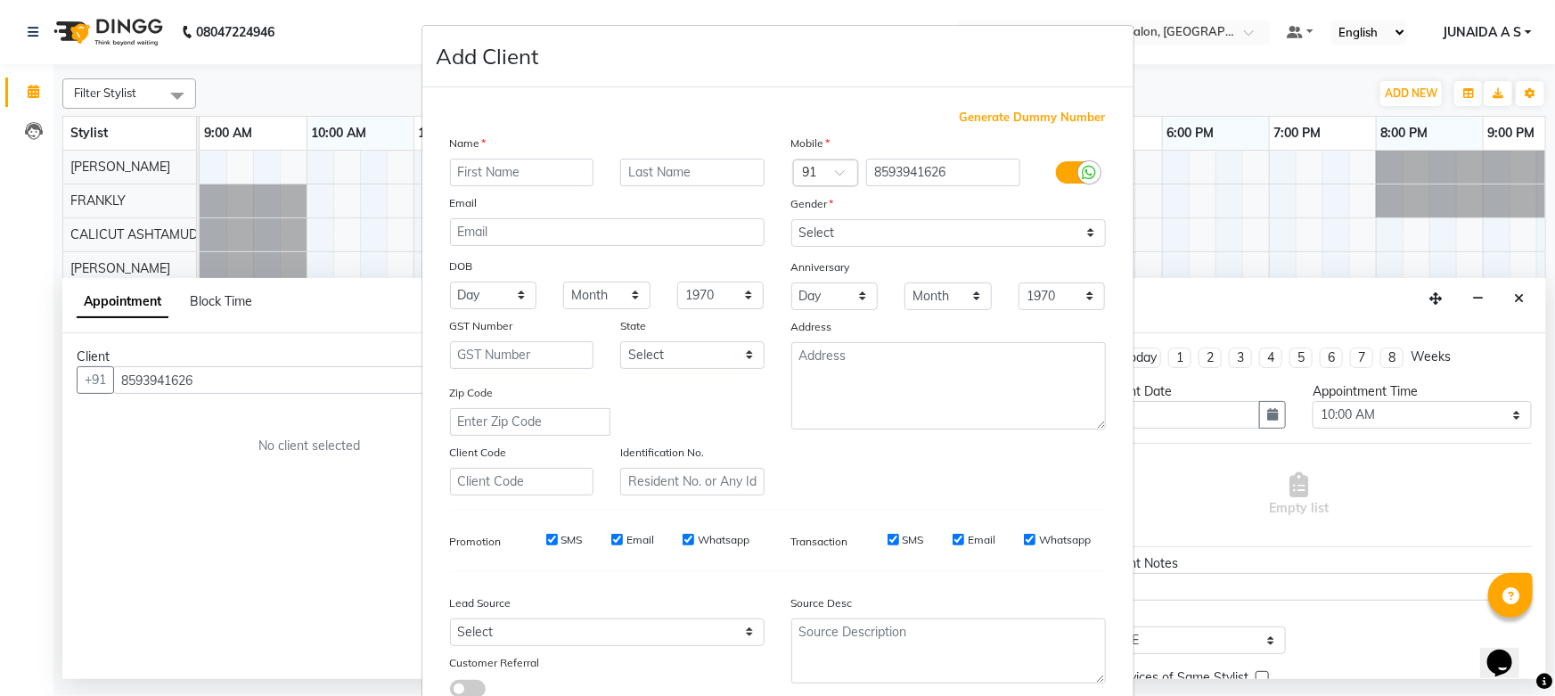
click at [515, 186] on div "Name Email DOB Day 01 02 03 04 05 06 07 08 09 10 11 12 13 14 15 16 17 18 19 20 …" at bounding box center [607, 315] width 341 height 362
click at [509, 166] on input "text" at bounding box center [522, 173] width 144 height 28
paste input "[PERSON_NAME] S"
type input "[PERSON_NAME] S"
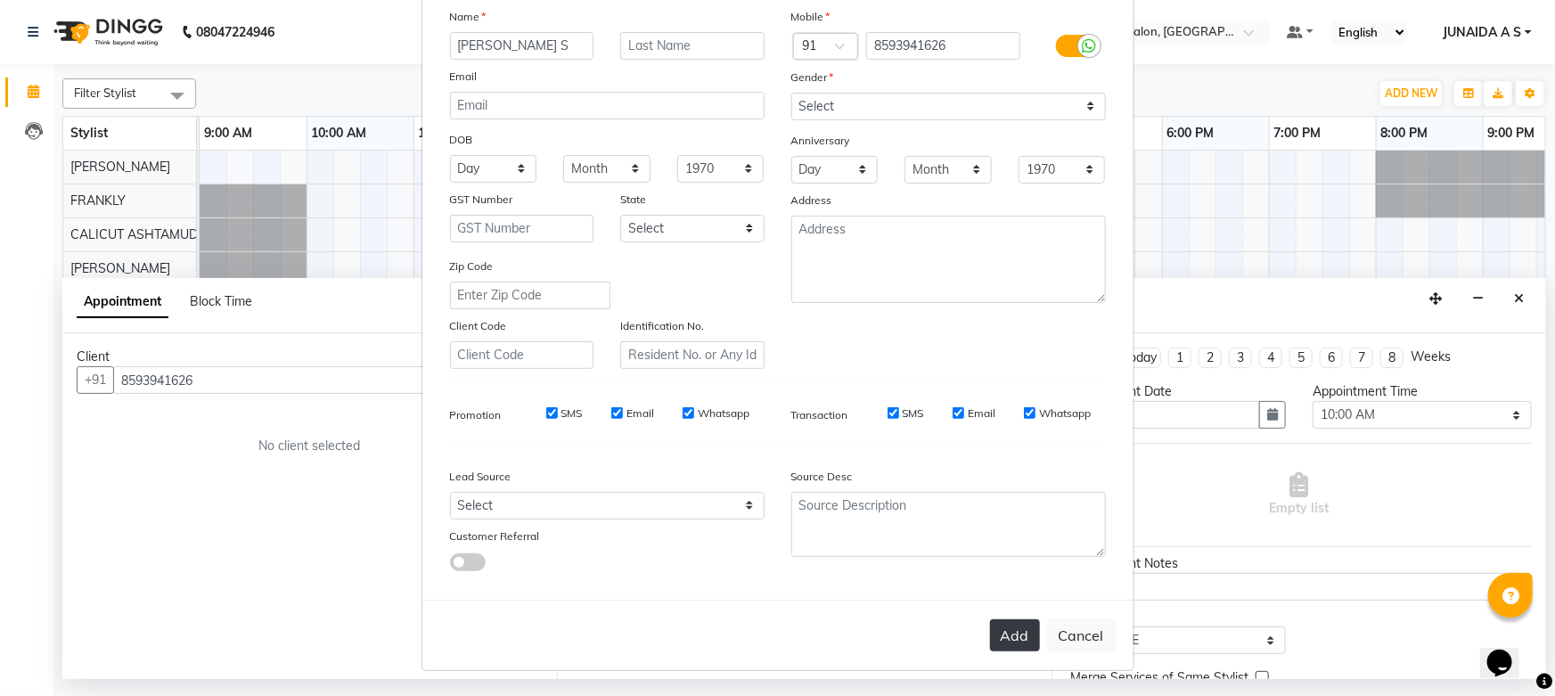
click at [1031, 635] on button "Add" at bounding box center [1015, 635] width 50 height 32
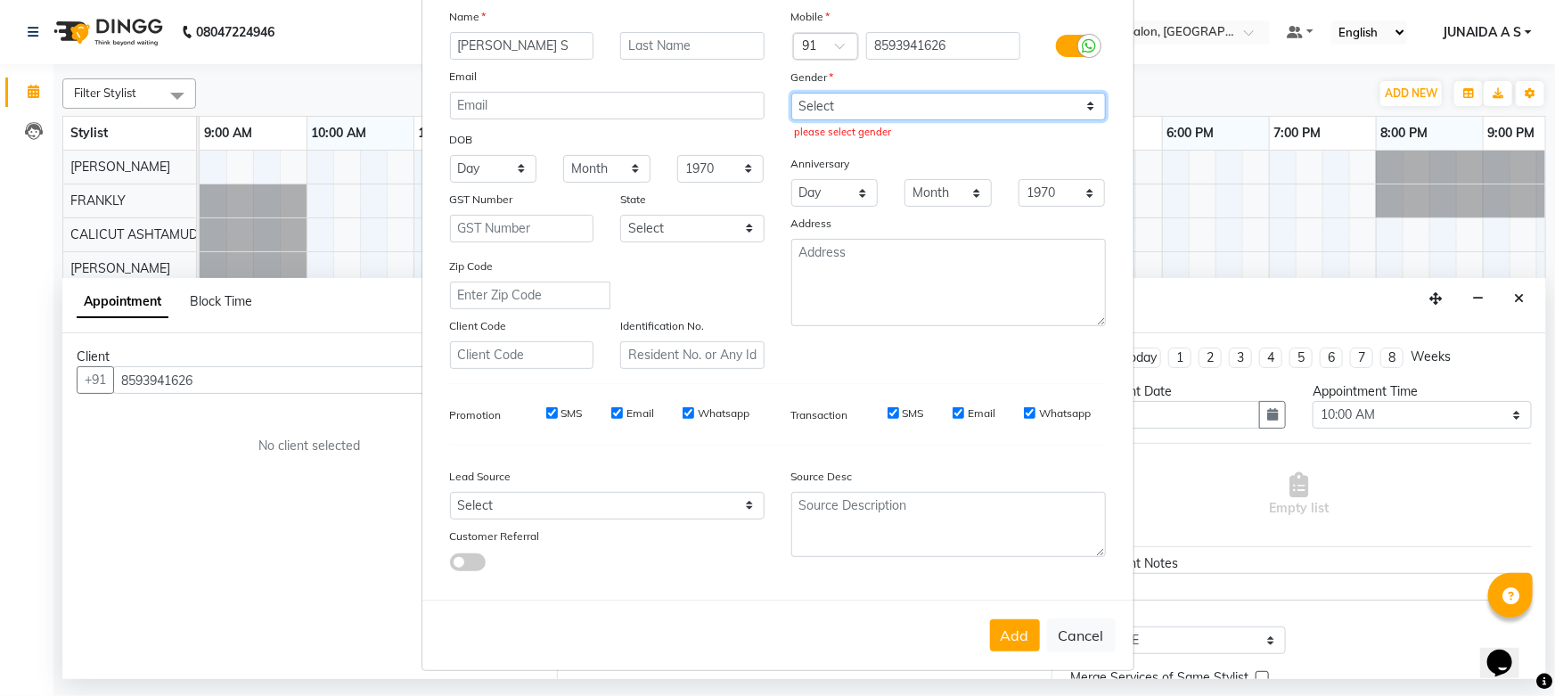
click at [848, 111] on select "Select [DEMOGRAPHIC_DATA] [DEMOGRAPHIC_DATA] Other Prefer Not To Say" at bounding box center [948, 107] width 315 height 28
select select "[DEMOGRAPHIC_DATA]"
click at [791, 93] on select "Select [DEMOGRAPHIC_DATA] [DEMOGRAPHIC_DATA] Other Prefer Not To Say" at bounding box center [948, 107] width 315 height 28
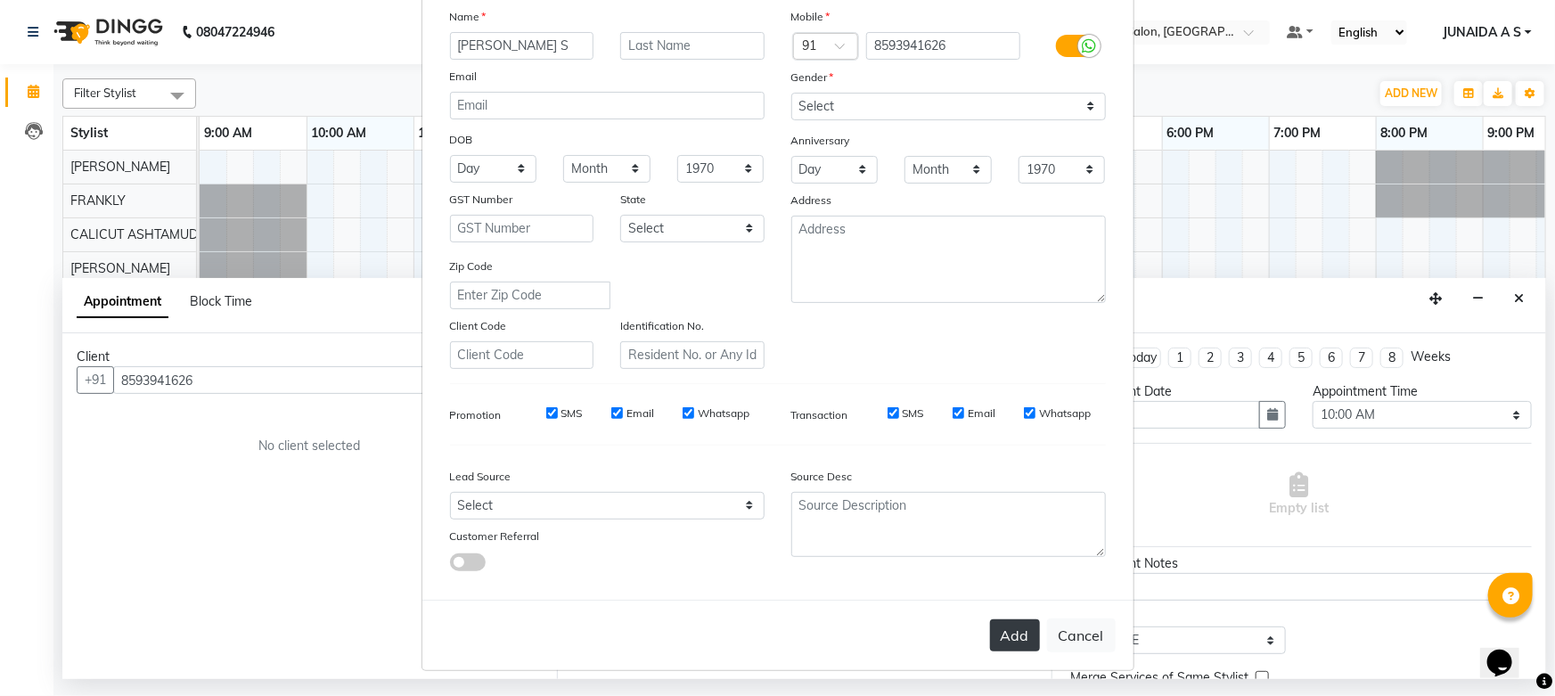
click at [1003, 632] on button "Add" at bounding box center [1015, 635] width 50 height 32
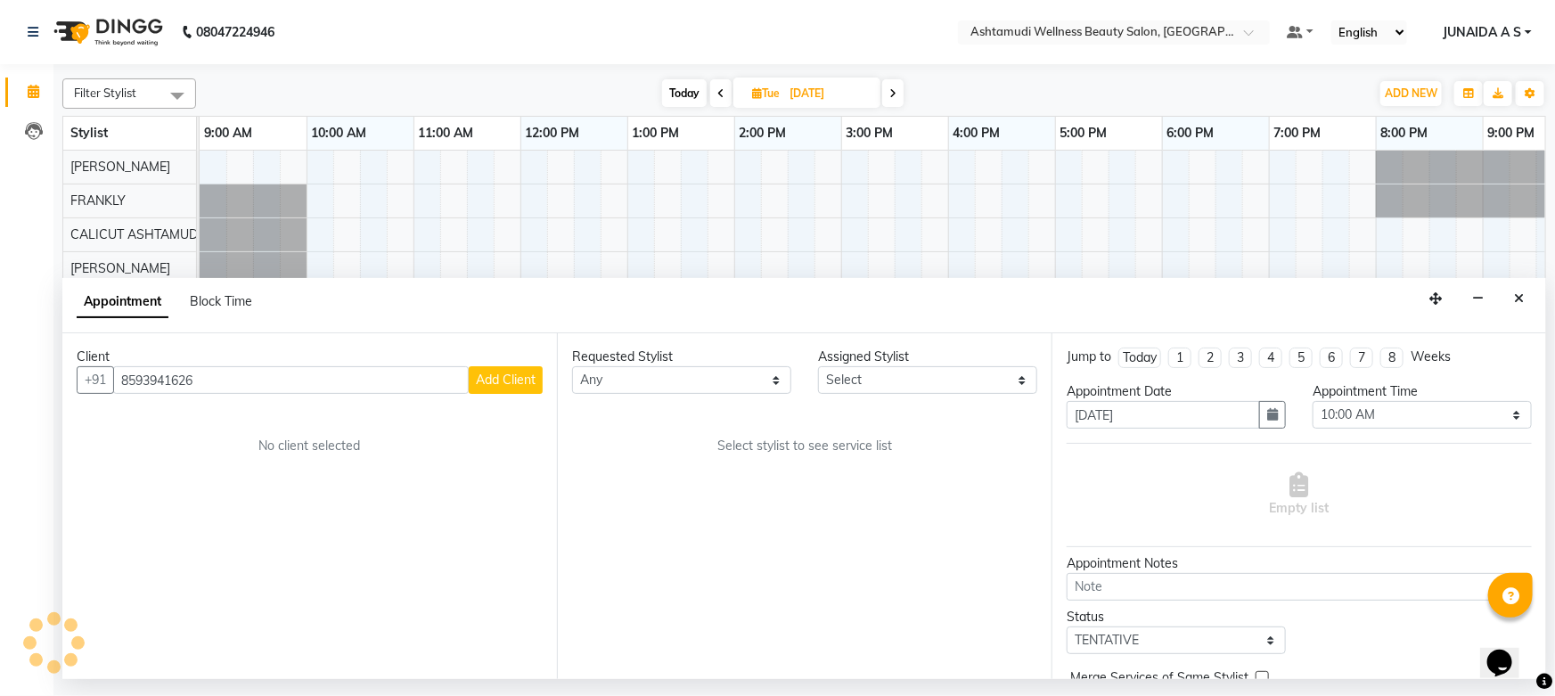
type input "85******26"
select select
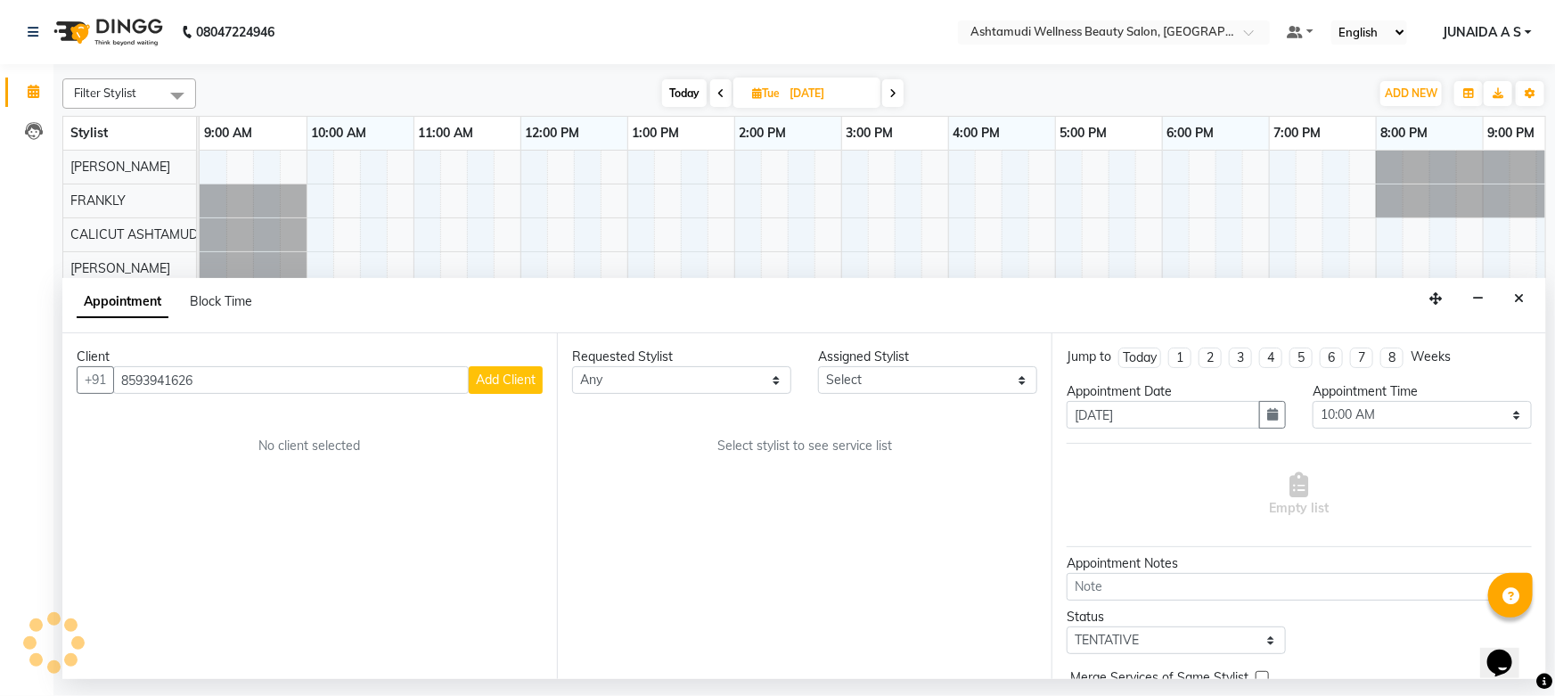
select select
checkbox input "false"
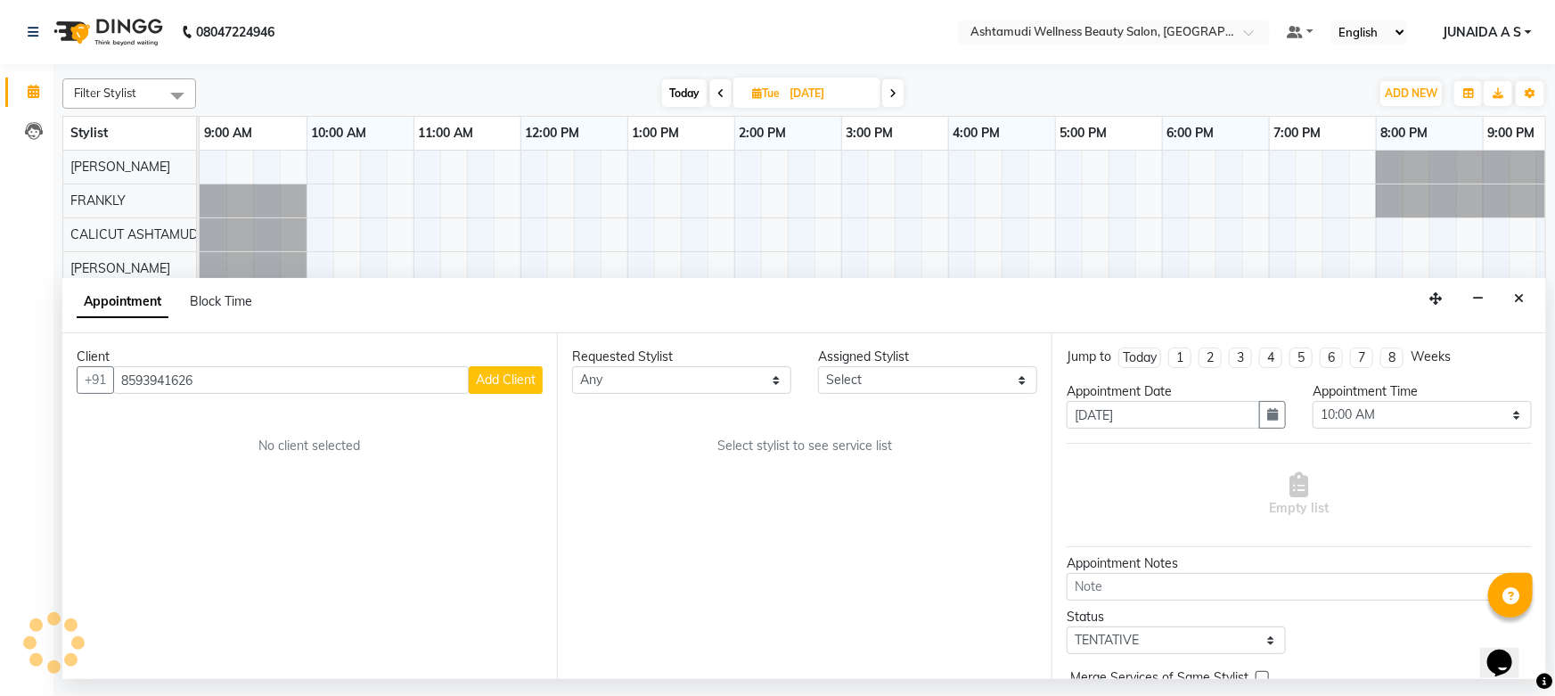
checkbox input "false"
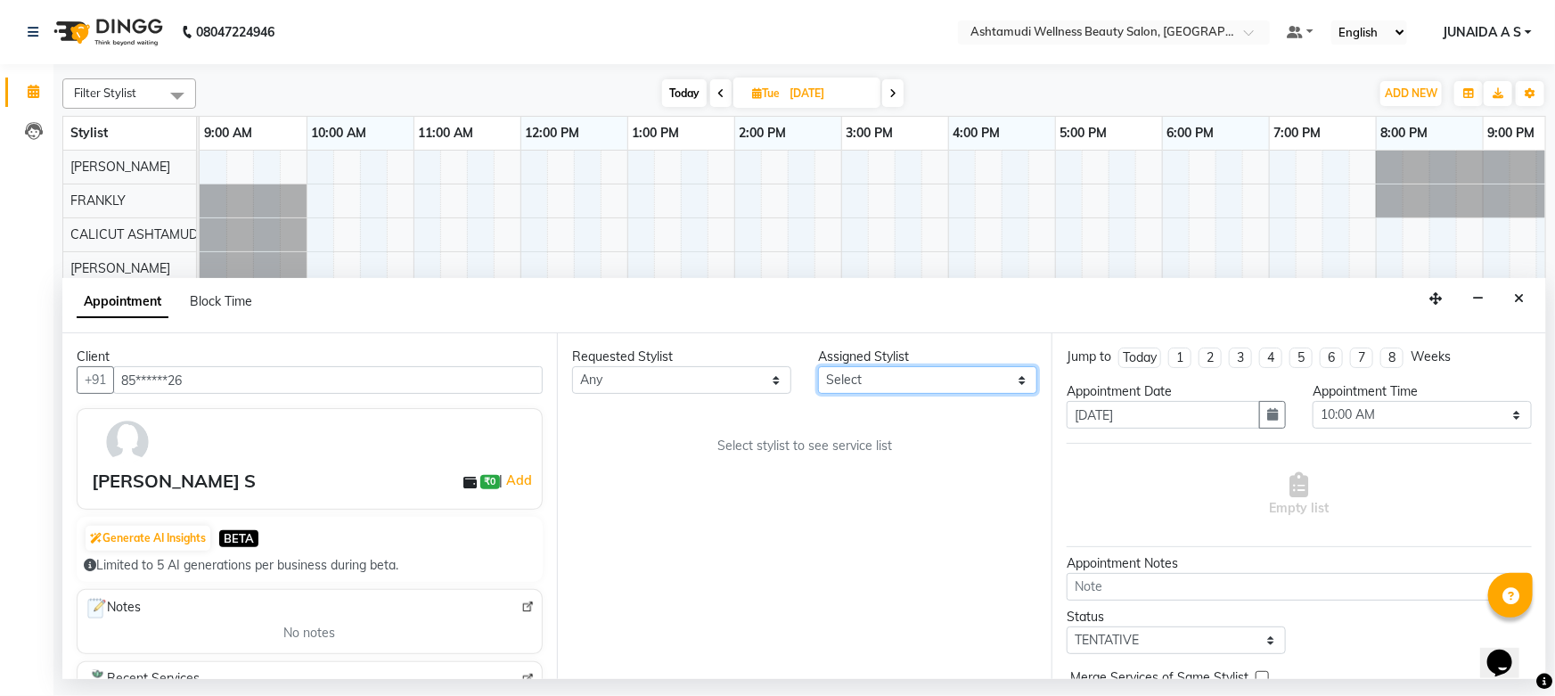
click at [906, 377] on select "Select [PERSON_NAME] [PERSON_NAME] [PERSON_NAME] CALICUT ASHTAMUDI FRANKLY KRIS…" at bounding box center [927, 380] width 219 height 28
select select "27314"
click at [818, 366] on select "Select [PERSON_NAME] [PERSON_NAME] [PERSON_NAME] CALICUT ASHTAMUDI FRANKLY KRIS…" at bounding box center [927, 380] width 219 height 28
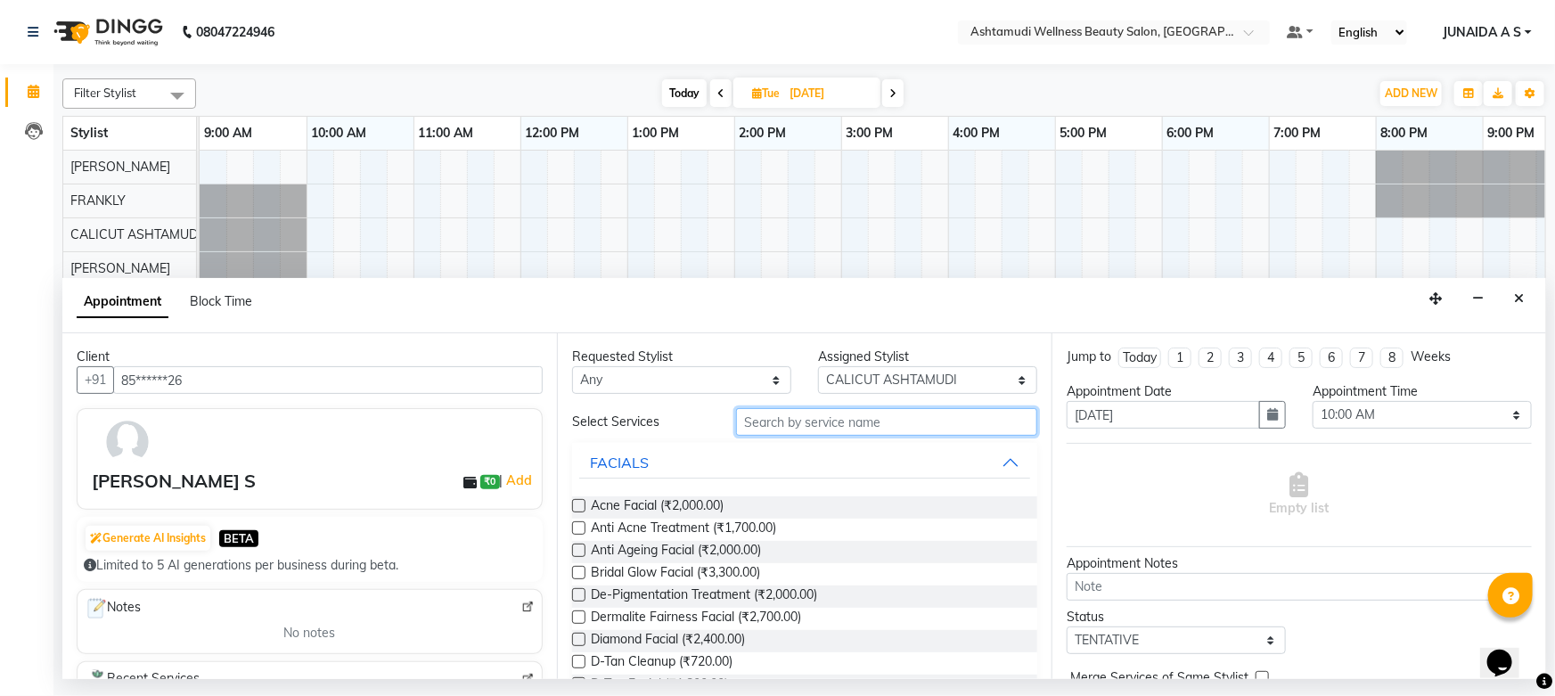
click at [758, 433] on input "text" at bounding box center [886, 422] width 301 height 28
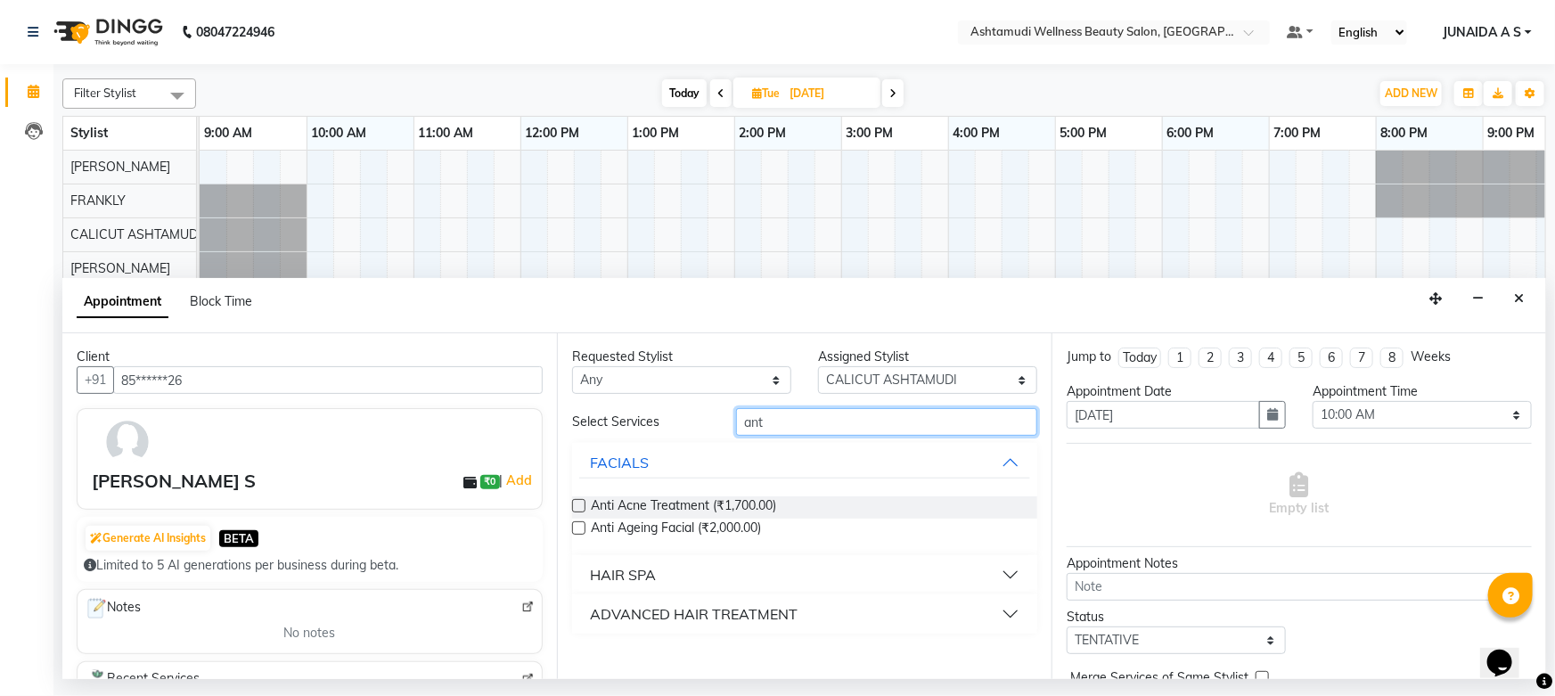
type input "ant"
click at [667, 580] on button "HAIR SPA" at bounding box center [804, 575] width 451 height 32
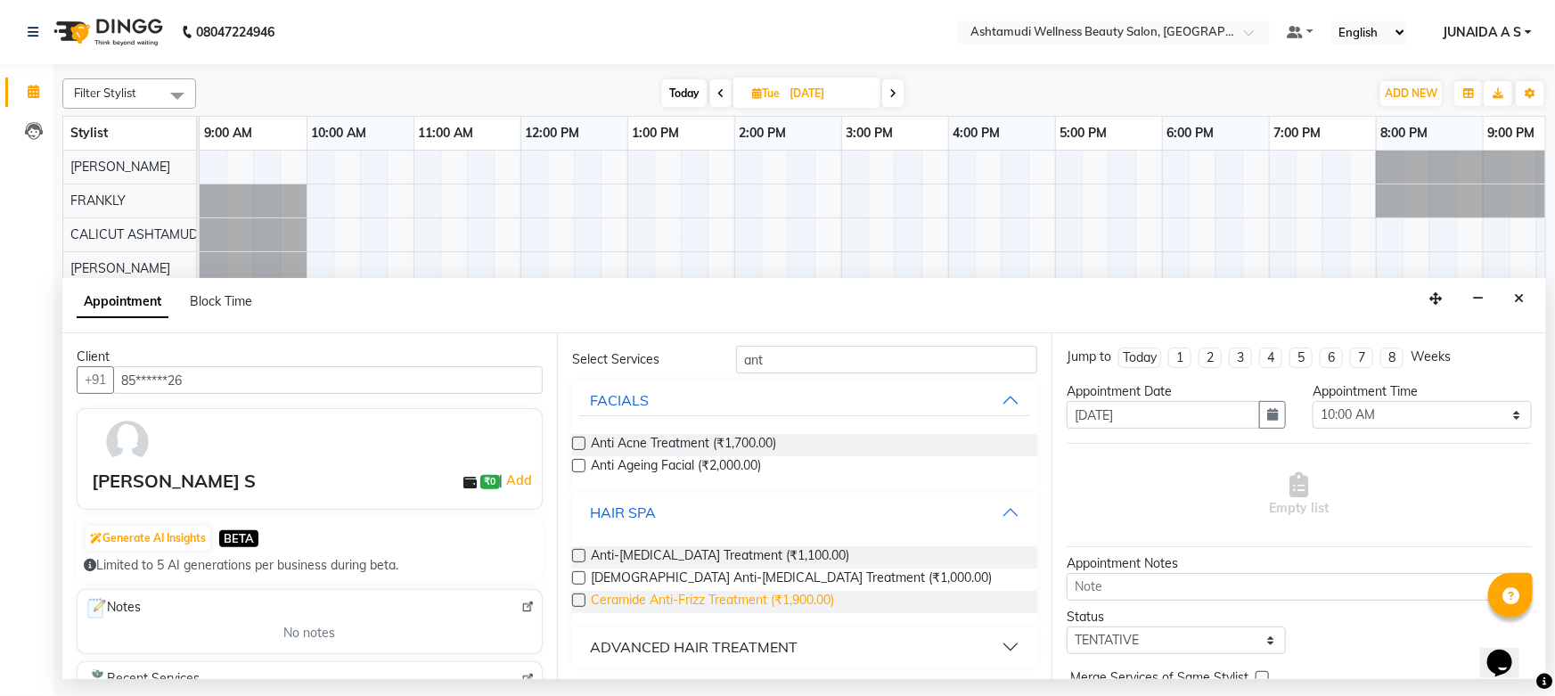
scroll to position [63, 0]
click at [673, 555] on span "Anti-[MEDICAL_DATA] Treatment (₹1,100.00)" at bounding box center [720, 556] width 258 height 22
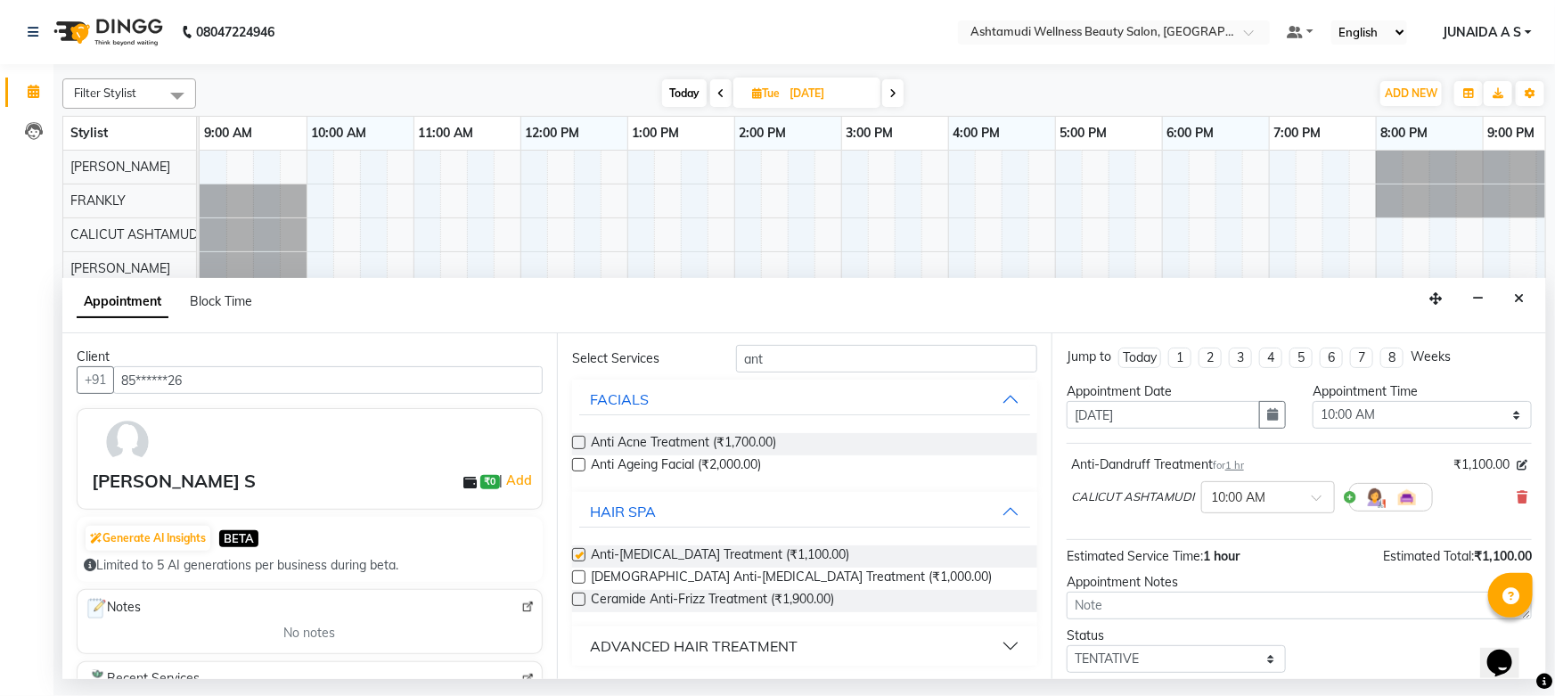
checkbox input "false"
click at [1249, 411] on input "[DATE]" at bounding box center [1163, 415] width 193 height 28
click at [1259, 408] on button "button" at bounding box center [1272, 415] width 27 height 28
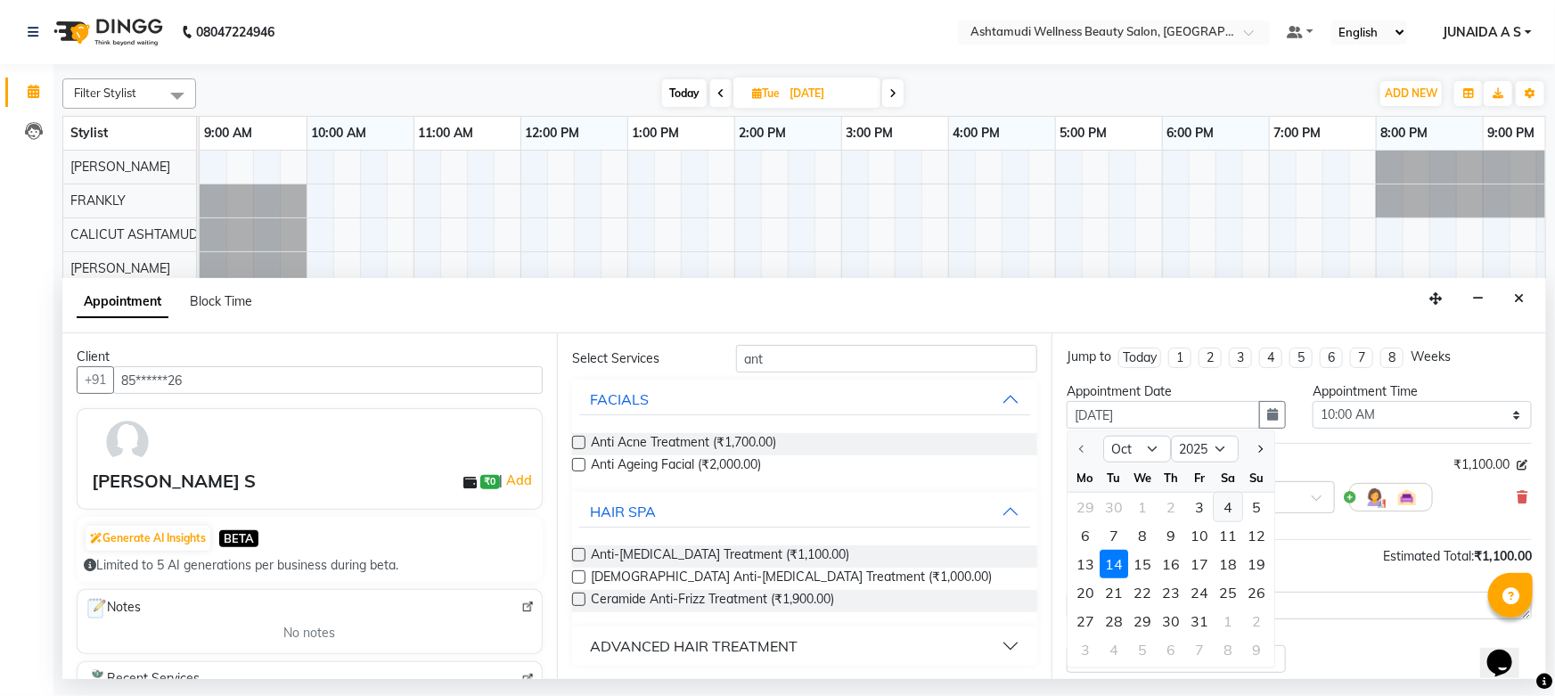
click at [1226, 501] on div "4" at bounding box center [1228, 507] width 29 height 29
type input "04-10-2025"
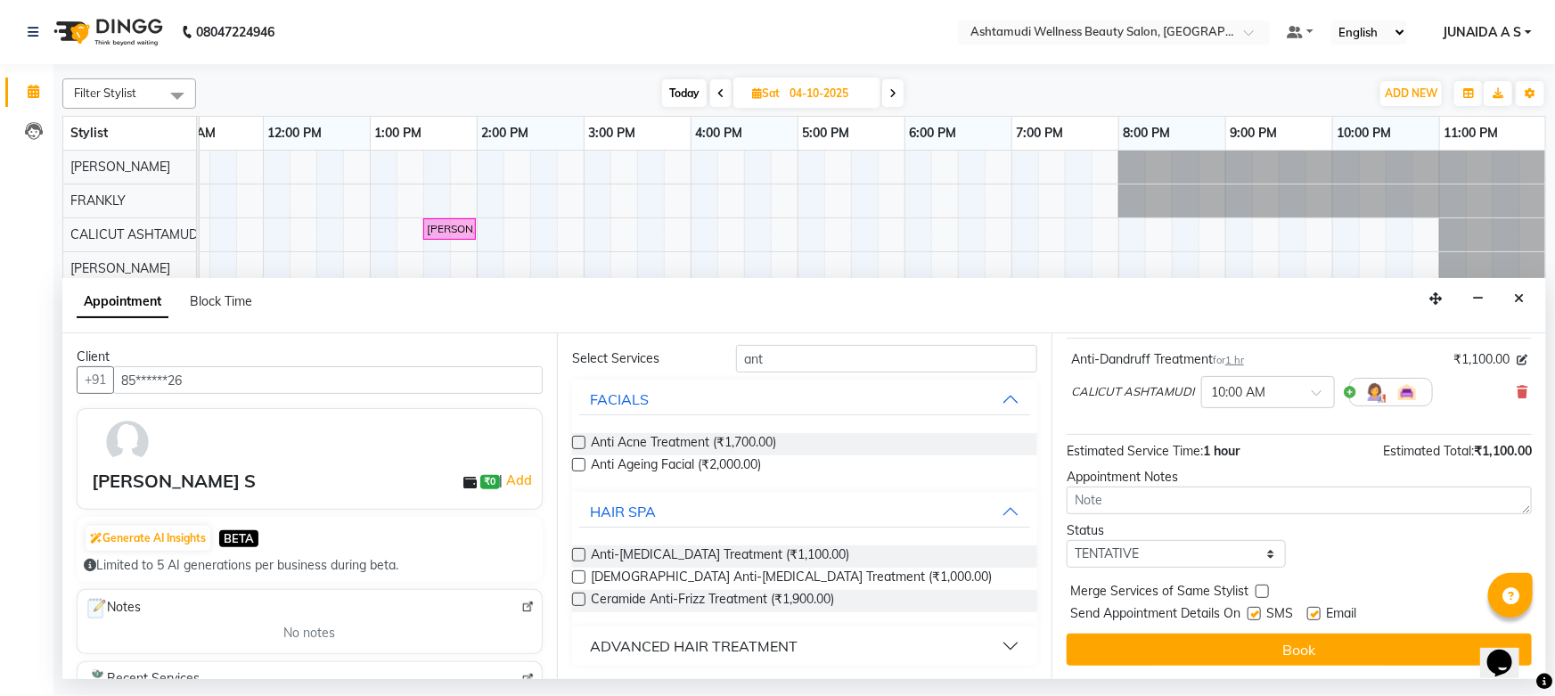
scroll to position [0, 0]
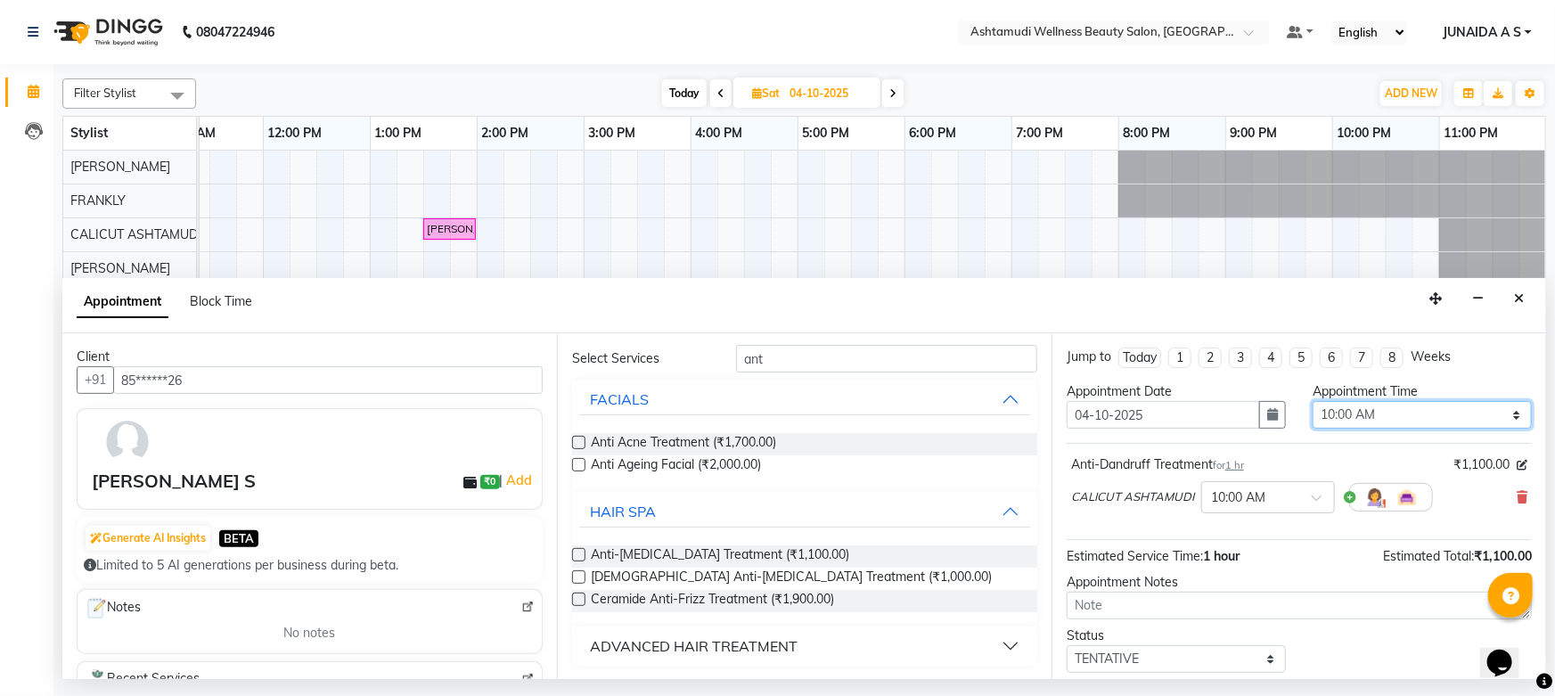
drag, startPoint x: 1361, startPoint y: 417, endPoint x: 1362, endPoint y: 401, distance: 16.1
click at [1361, 417] on select "Select 10:00 AM 10:15 AM 10:30 AM 10:45 AM 11:00 AM 11:15 AM 11:30 AM 11:45 AM …" at bounding box center [1422, 415] width 219 height 28
select select "840"
click at [1313, 401] on select "Select 10:00 AM 10:15 AM 10:30 AM 10:45 AM 11:00 AM 11:15 AM 11:30 AM 11:45 AM …" at bounding box center [1422, 415] width 219 height 28
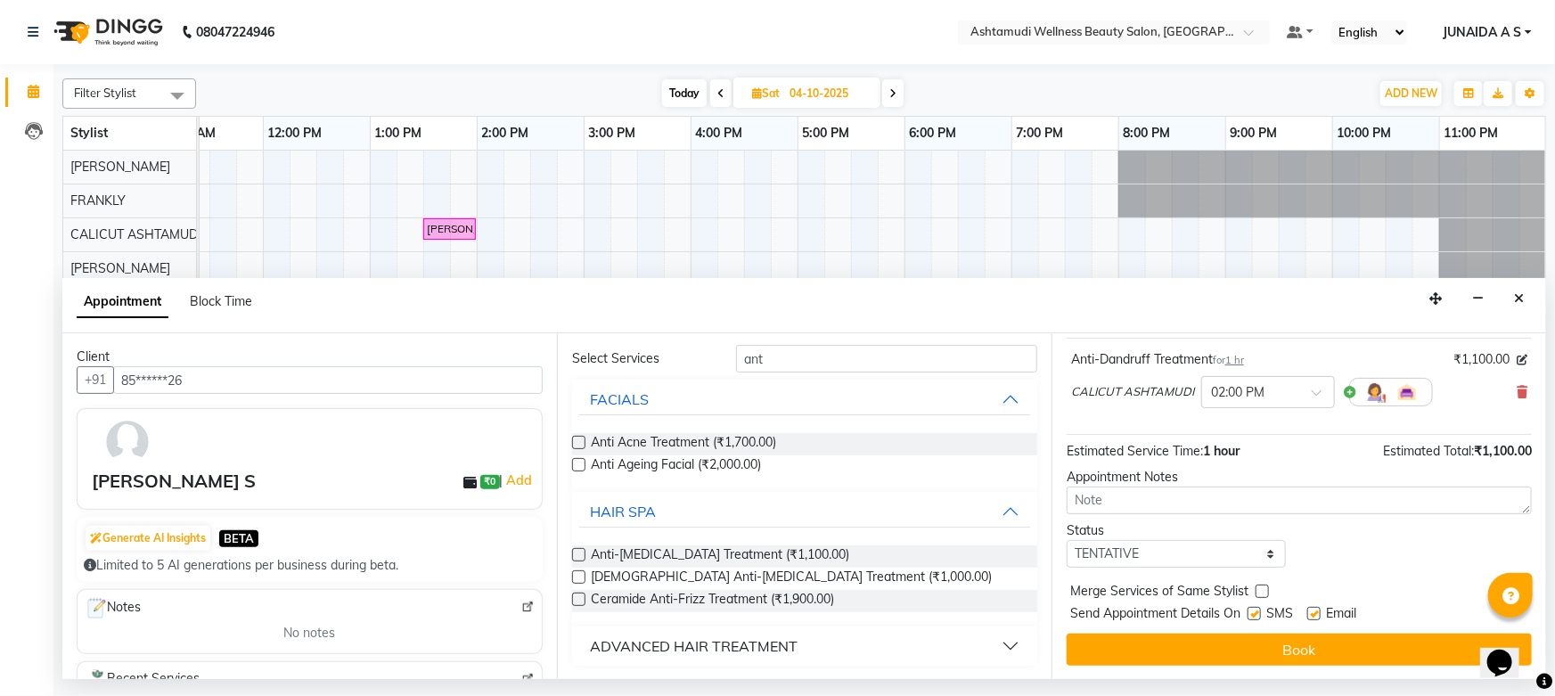
click at [1153, 535] on div "Status" at bounding box center [1176, 530] width 219 height 19
click at [1141, 556] on select "Select TENTATIVE CONFIRM UPCOMING" at bounding box center [1176, 554] width 219 height 28
select select "confirm booking"
click at [1067, 540] on select "Select TENTATIVE CONFIRM UPCOMING" at bounding box center [1176, 554] width 219 height 28
click at [1115, 644] on button "Book" at bounding box center [1299, 650] width 465 height 32
